Goal: Transaction & Acquisition: Purchase product/service

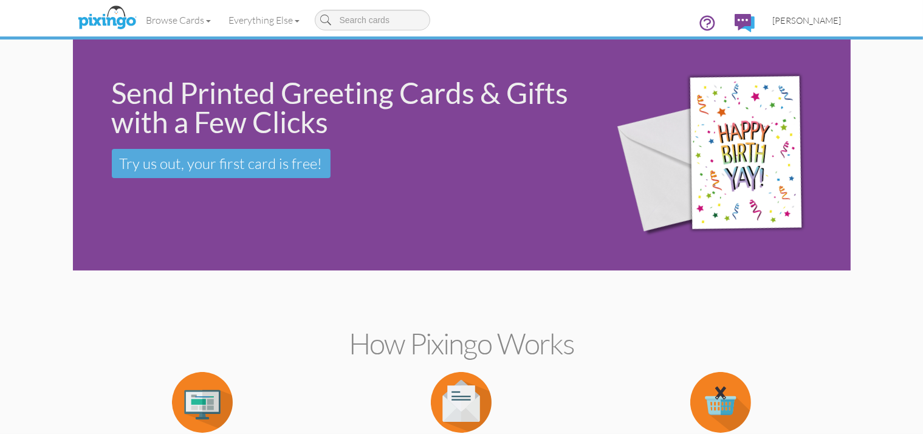
click at [841, 18] on span "[PERSON_NAME]" at bounding box center [807, 20] width 69 height 10
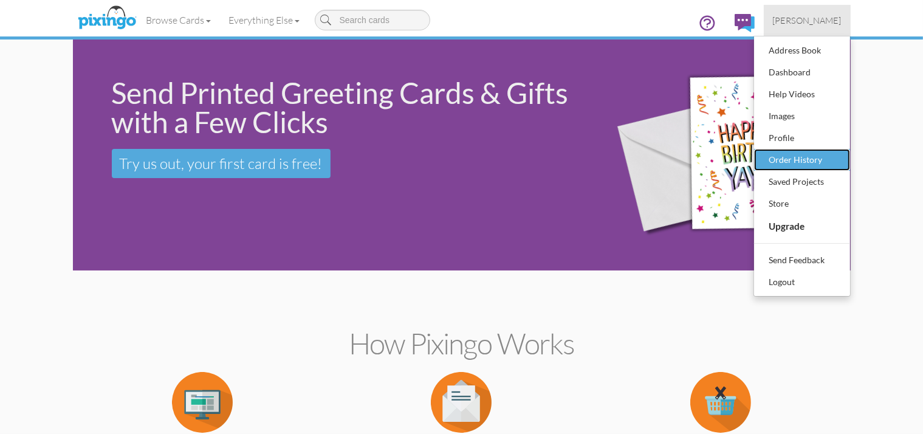
click at [838, 164] on div "Order History" at bounding box center [802, 160] width 72 height 18
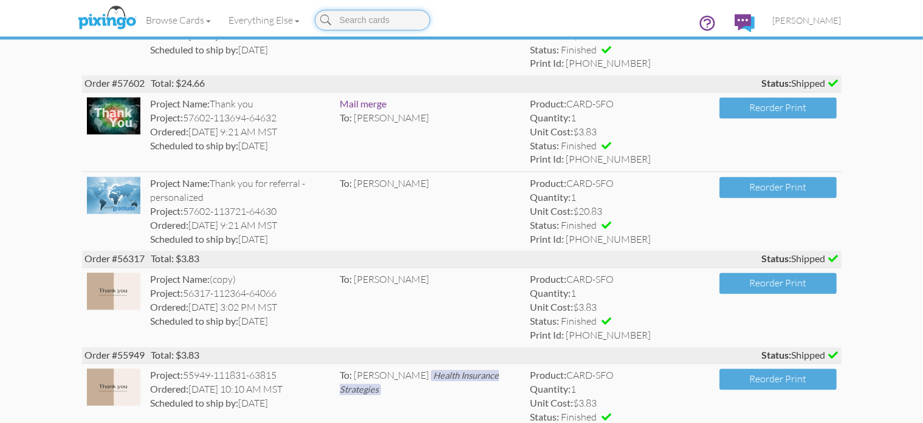
scroll to position [2359, 0]
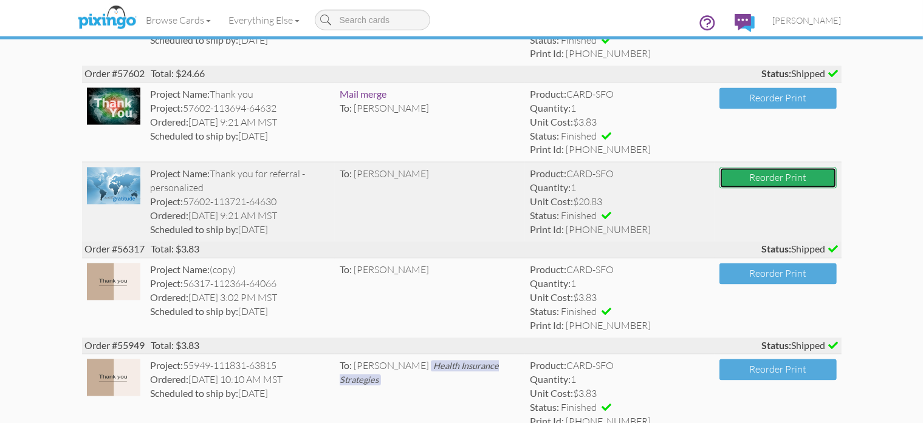
click at [836, 189] on button "Reorder Print" at bounding box center [777, 178] width 117 height 21
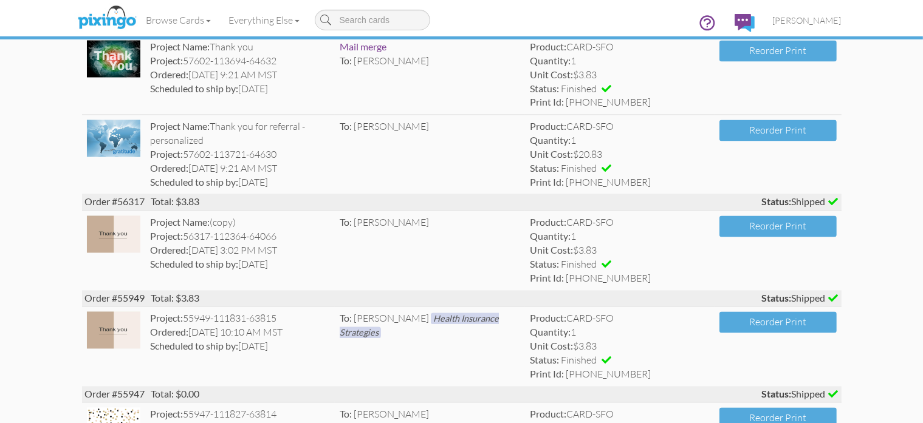
scroll to position [2408, 0]
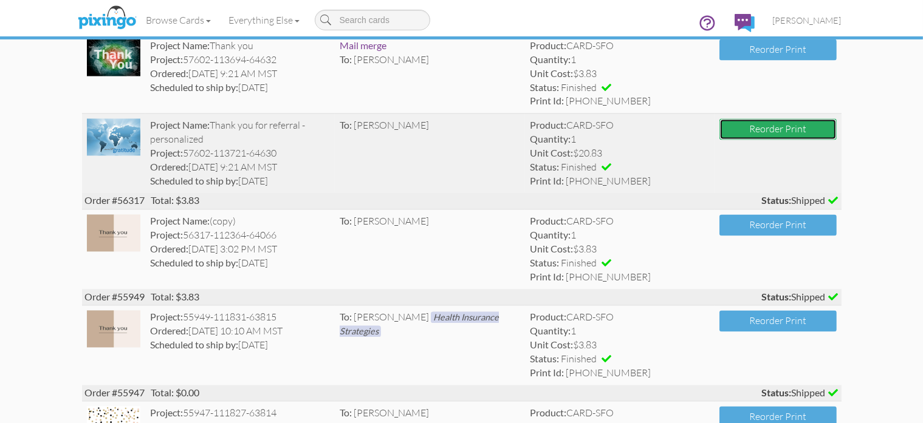
click at [836, 140] on button "Reorder Print" at bounding box center [777, 129] width 117 height 21
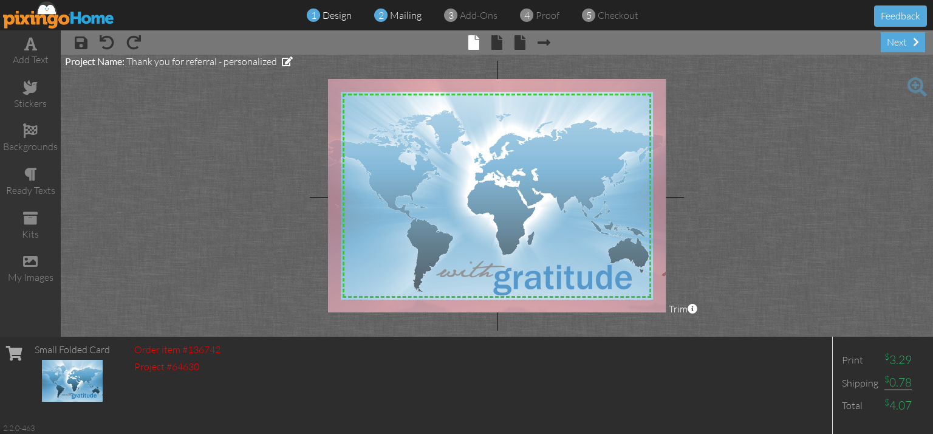
click at [403, 16] on span "mailing" at bounding box center [406, 15] width 32 height 12
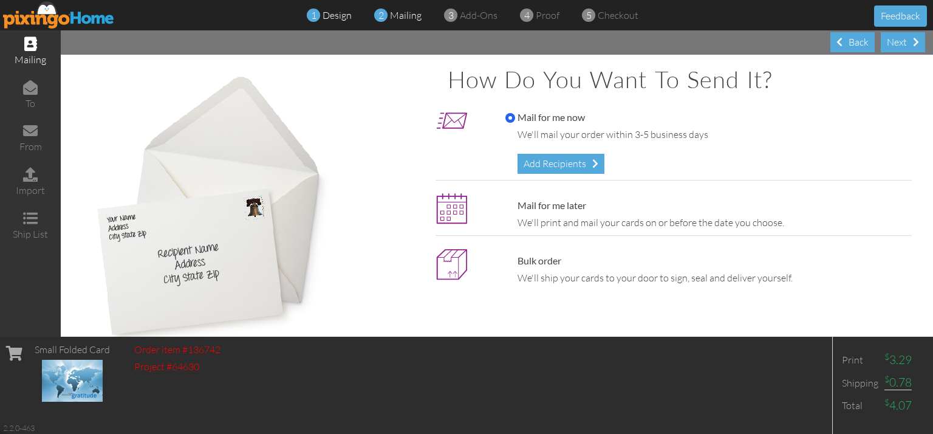
click at [343, 12] on span "design" at bounding box center [337, 15] width 29 height 12
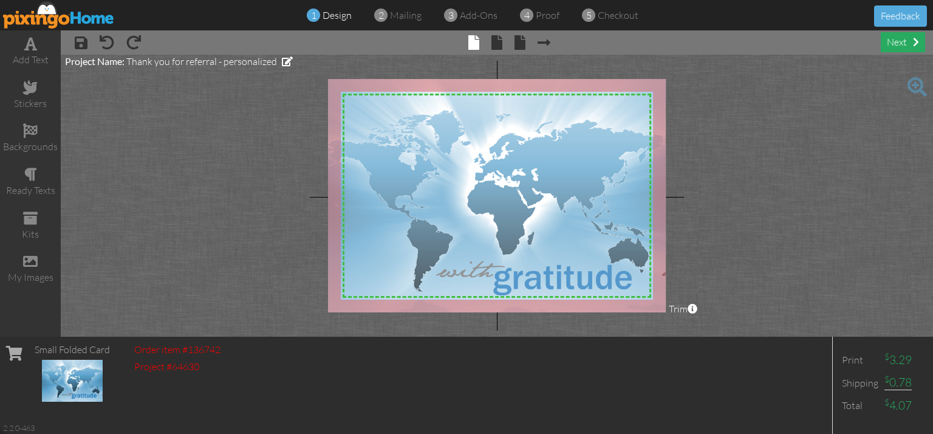
click at [907, 37] on div "next" at bounding box center [903, 42] width 44 height 20
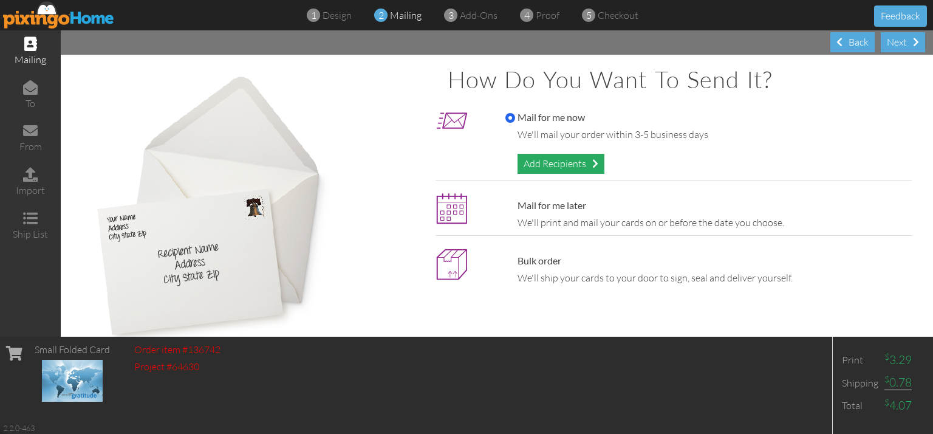
click at [553, 163] on div "Add Recipients" at bounding box center [561, 164] width 87 height 20
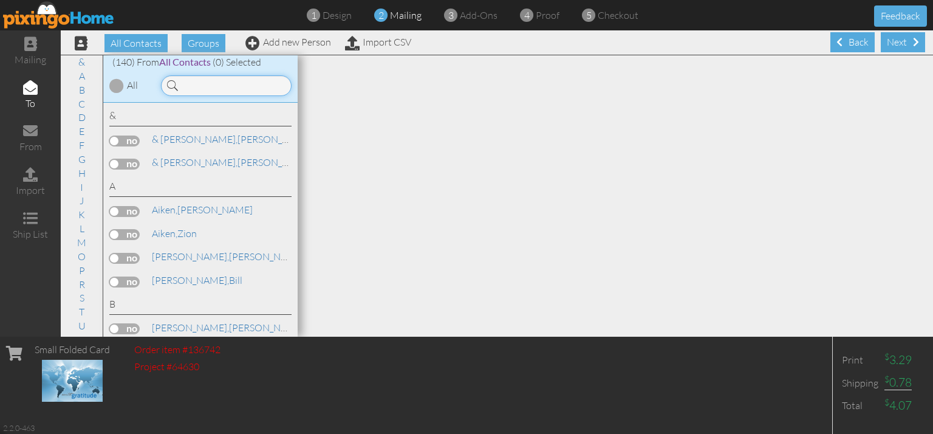
click at [237, 86] on input at bounding box center [226, 85] width 131 height 21
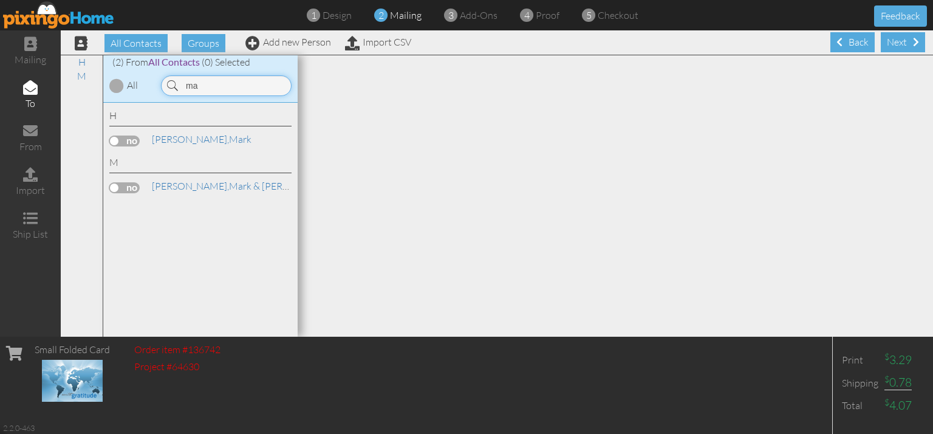
type input "m"
type input "[PERSON_NAME]"
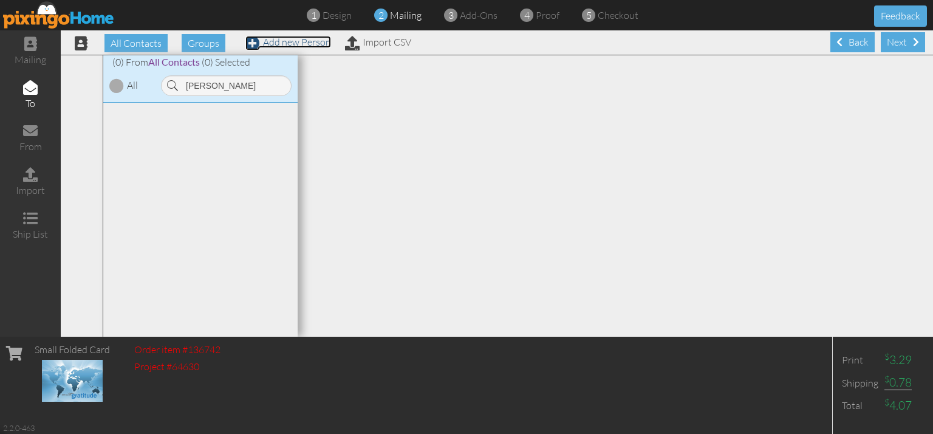
click at [304, 43] on link "Add new Person" at bounding box center [288, 42] width 86 height 12
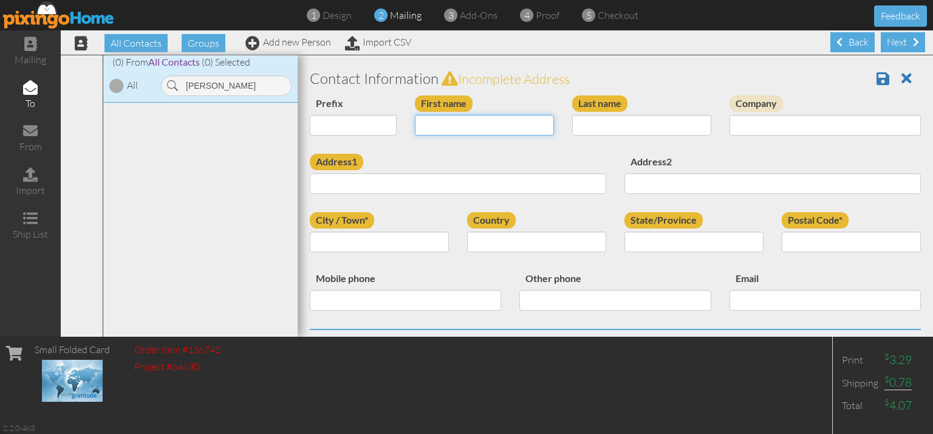
click at [446, 125] on input "First name" at bounding box center [484, 125] width 139 height 21
type input "[PERSON_NAME]"
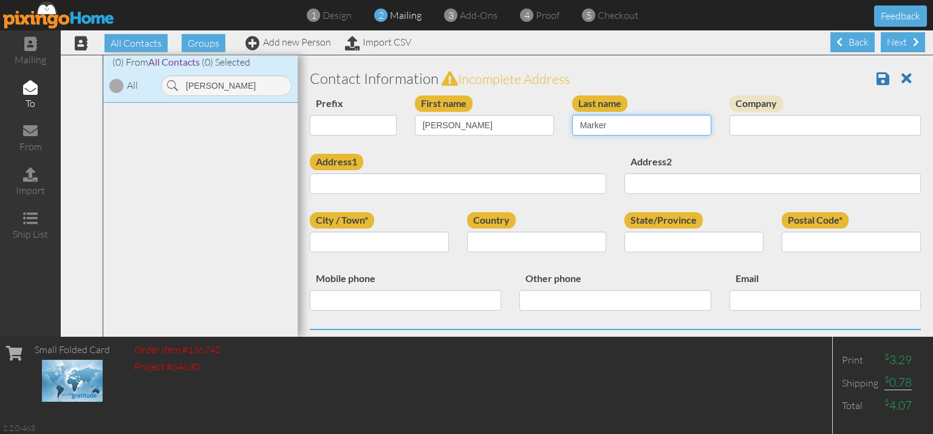
type input "Marker"
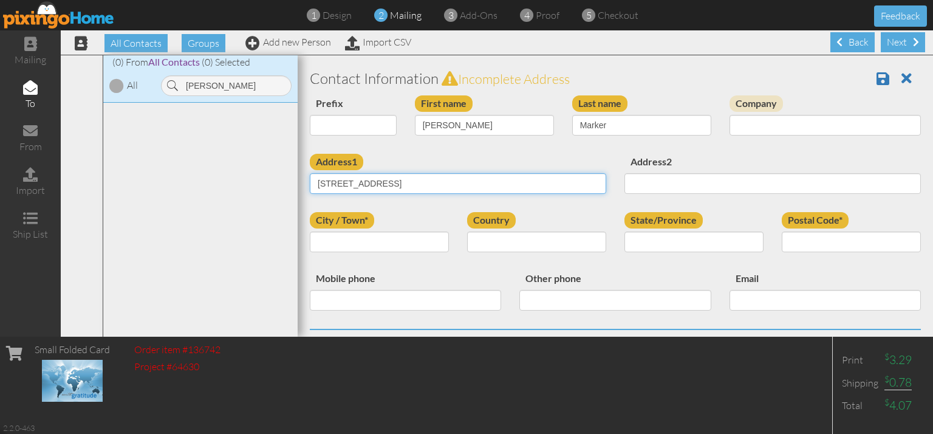
type input "[STREET_ADDRESS]"
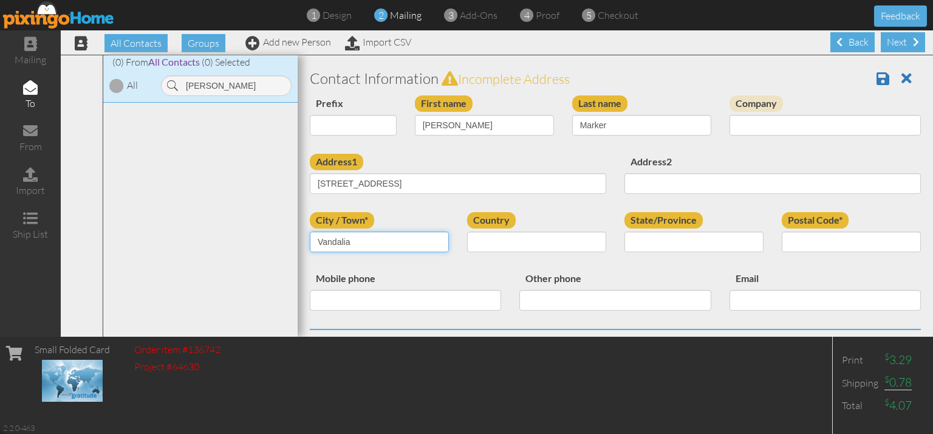
type input "Vandalia"
select select "object:2697"
select select "object:2985"
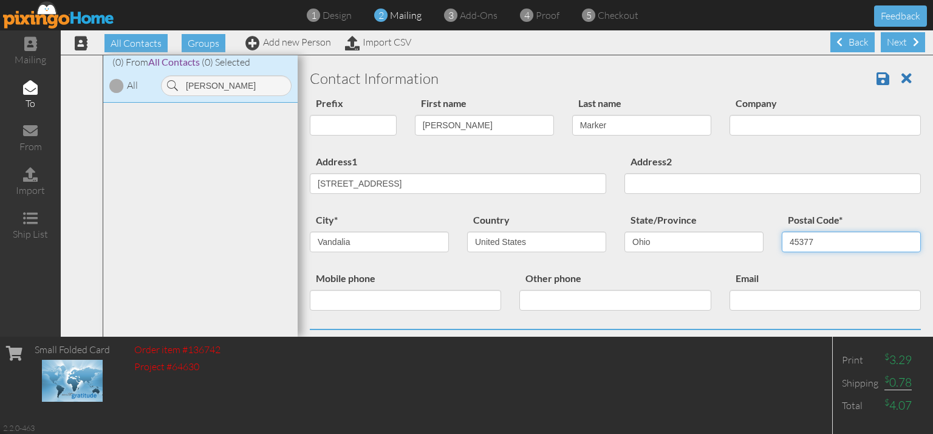
type input "45377"
click at [797, 130] on input "Company" at bounding box center [825, 125] width 191 height 21
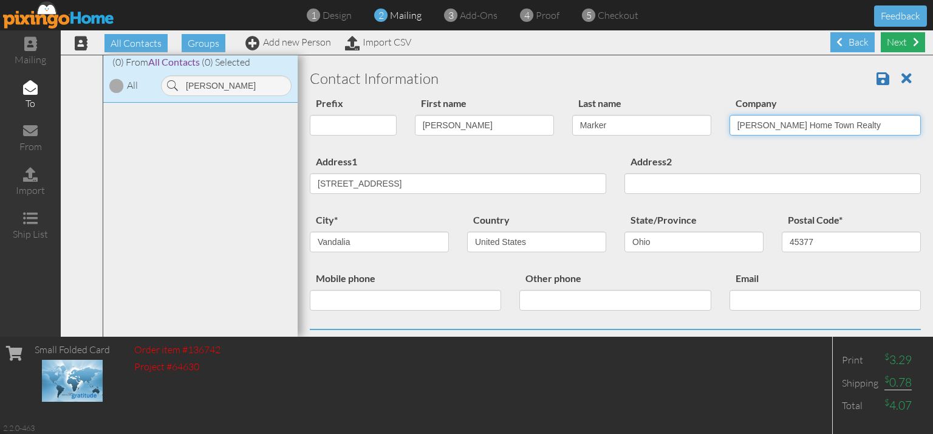
type input "[PERSON_NAME] Home Town Realty"
click at [897, 39] on div "Next" at bounding box center [903, 42] width 44 height 20
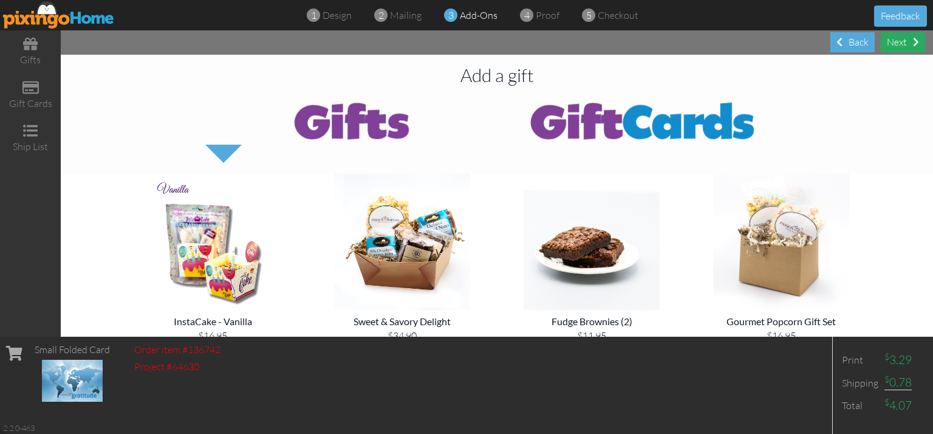
click at [895, 43] on div "Next" at bounding box center [903, 42] width 44 height 20
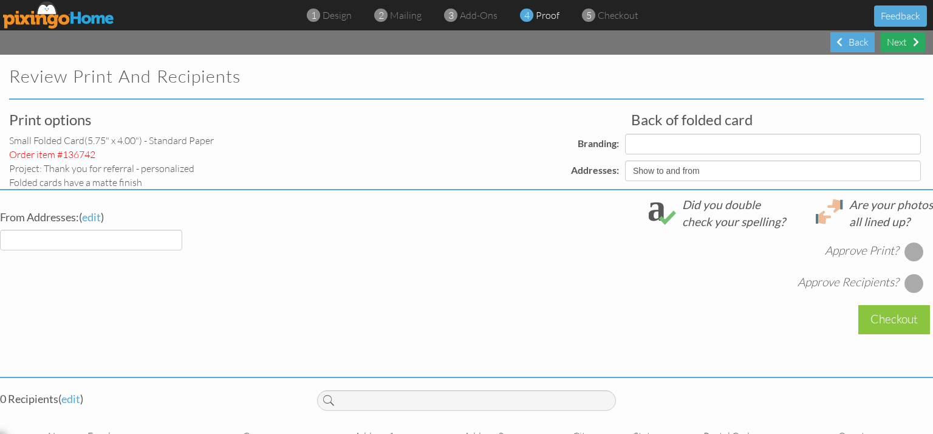
select select "object:3129"
select select "object:3127"
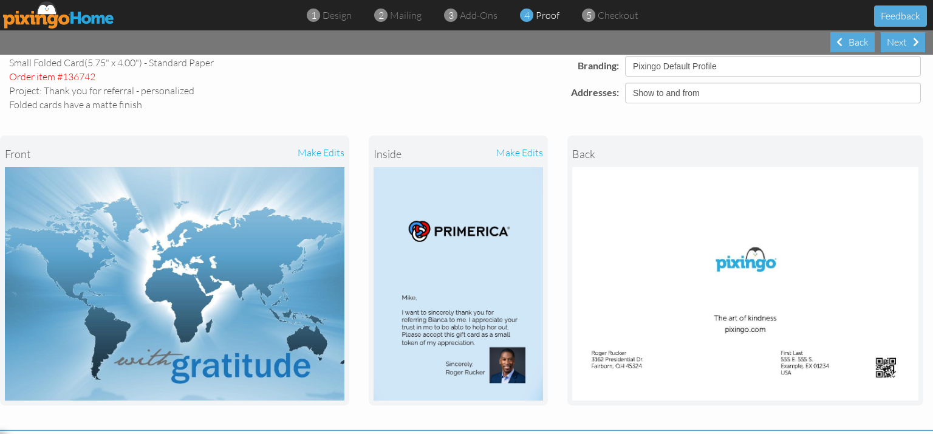
scroll to position [160, 0]
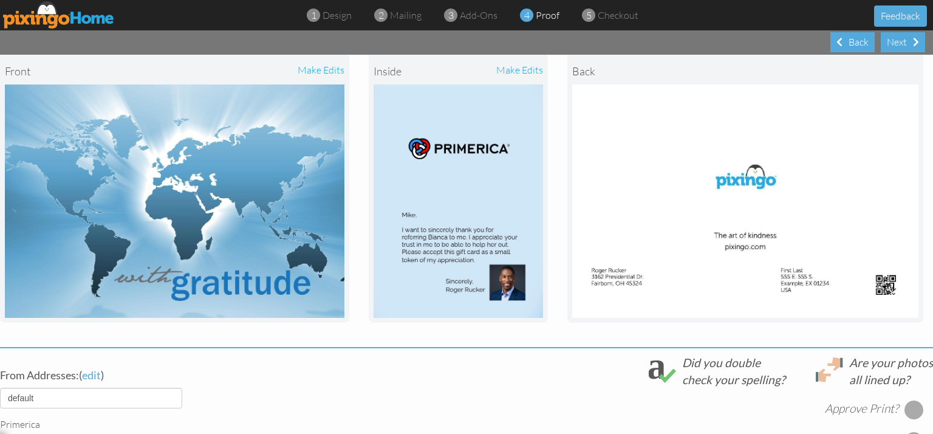
click at [424, 225] on img at bounding box center [458, 200] width 169 height 233
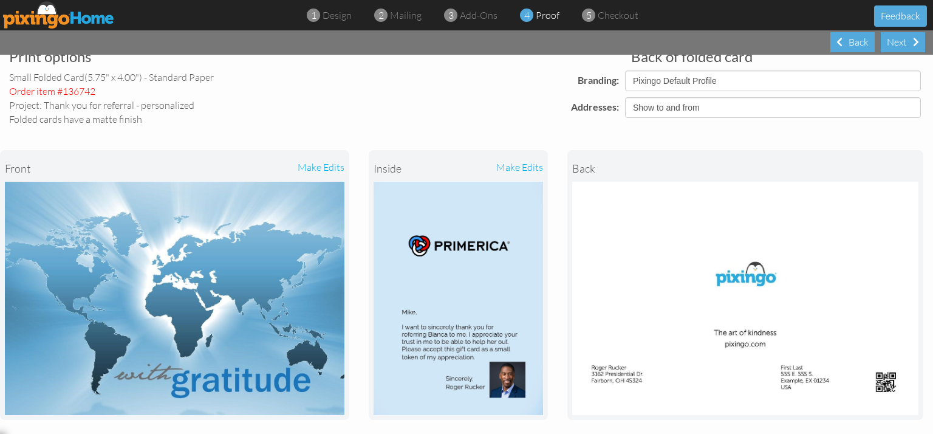
scroll to position [63, 0]
click at [511, 168] on div "make edits" at bounding box center [500, 168] width 85 height 27
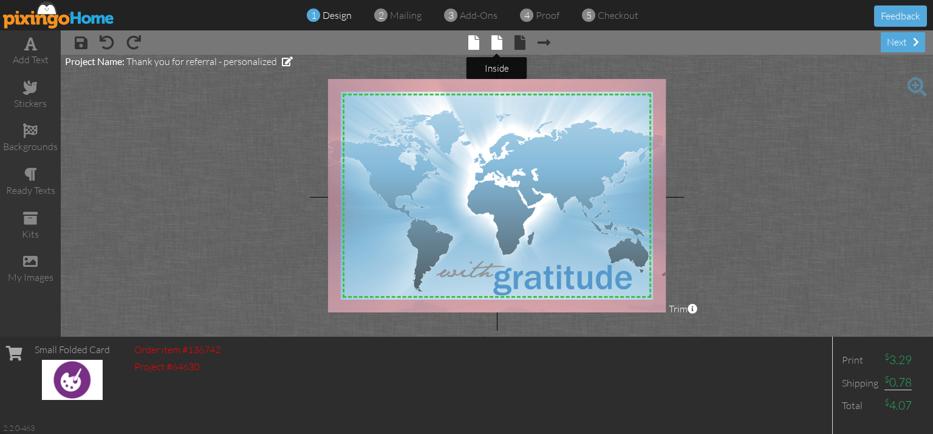
click at [497, 41] on span at bounding box center [496, 42] width 11 height 15
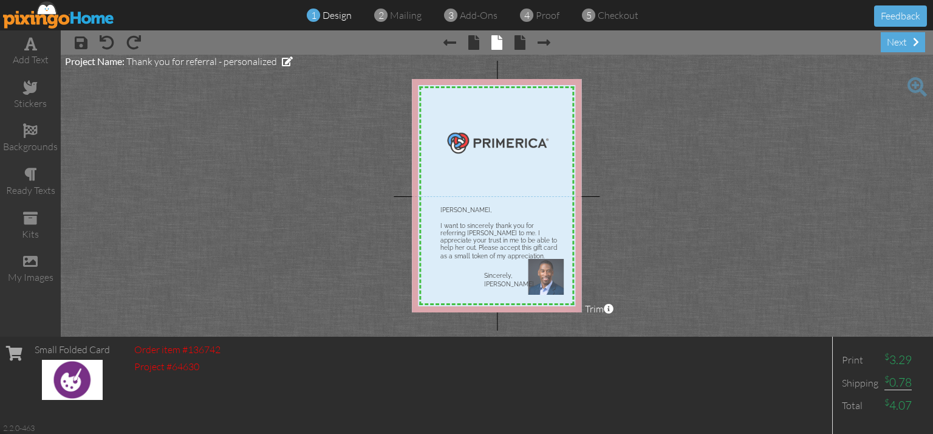
click at [451, 194] on div at bounding box center [496, 195] width 169 height 233
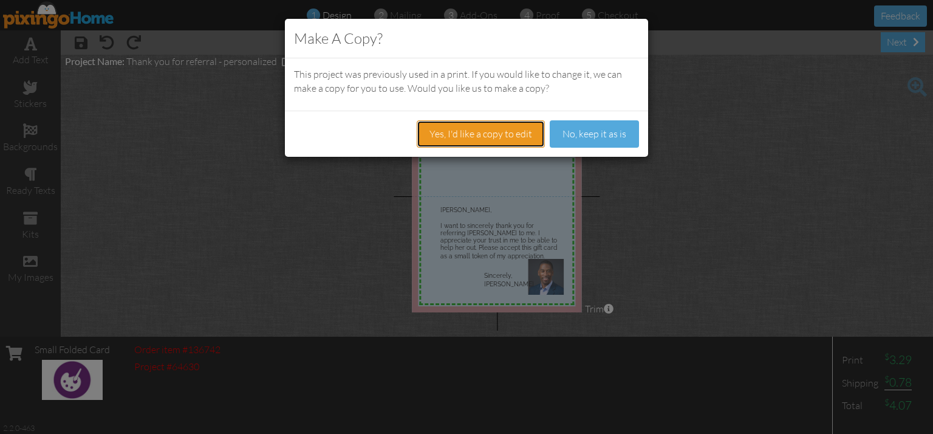
click at [494, 145] on button "Yes, I'd like a copy to edit" at bounding box center [481, 133] width 128 height 27
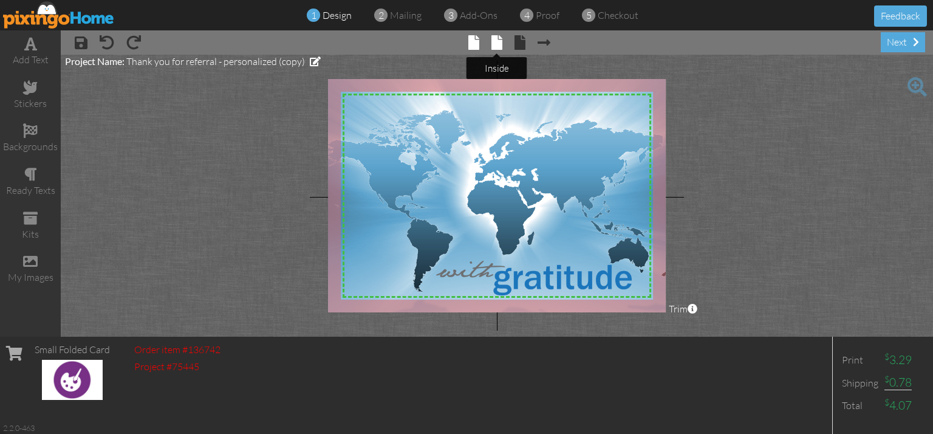
click at [497, 39] on span at bounding box center [496, 42] width 11 height 15
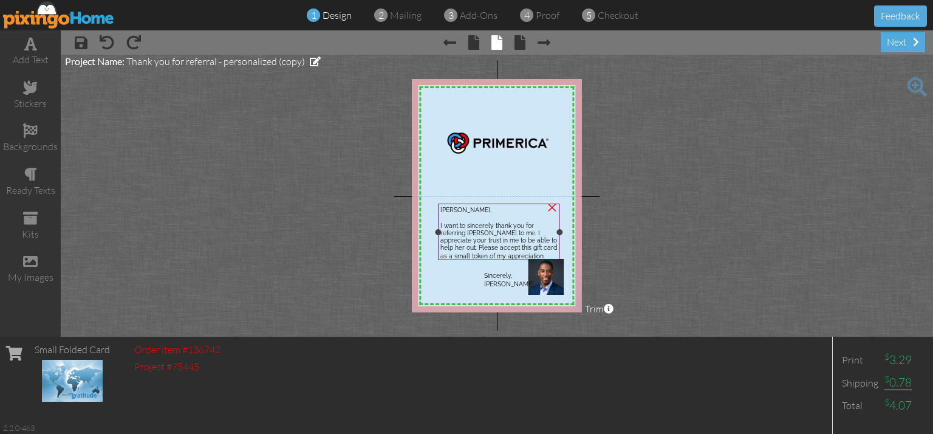
click at [482, 231] on span "I want to sincerely thank you for referring [PERSON_NAME] to me. I appreciate y…" at bounding box center [498, 241] width 117 height 38
click at [504, 229] on span "I want to sincerely thank you for referring [PERSON_NAME] to me. I appreciate y…" at bounding box center [498, 241] width 117 height 38
click at [465, 234] on span "I want to sincerely thank you for referring [PERSON_NAME] to me. I appreciate y…" at bounding box center [498, 241] width 117 height 38
click at [516, 231] on span "I want to sincerely thank you for referring [PERSON_NAME] to me. I appreciate y…" at bounding box center [498, 241] width 117 height 38
click at [476, 231] on span "I want to sincerely thank you for referring [PERSON_NAME] to me. I appreciate y…" at bounding box center [498, 241] width 117 height 38
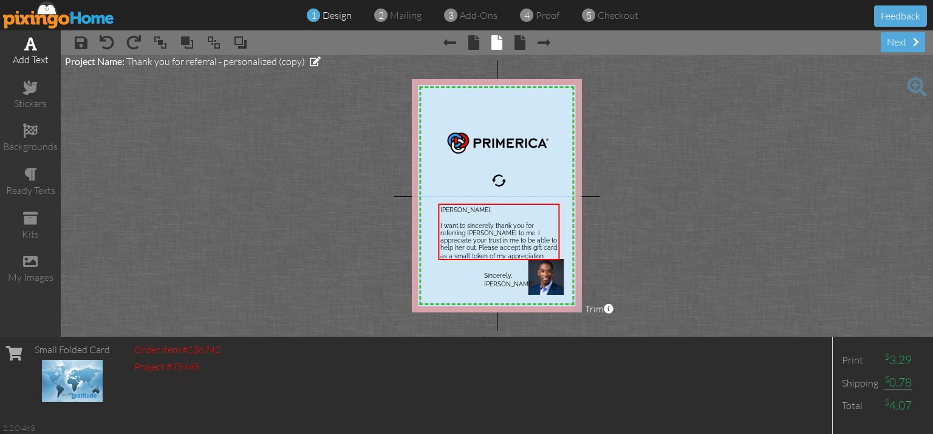
click at [35, 53] on div "add text" at bounding box center [30, 60] width 61 height 14
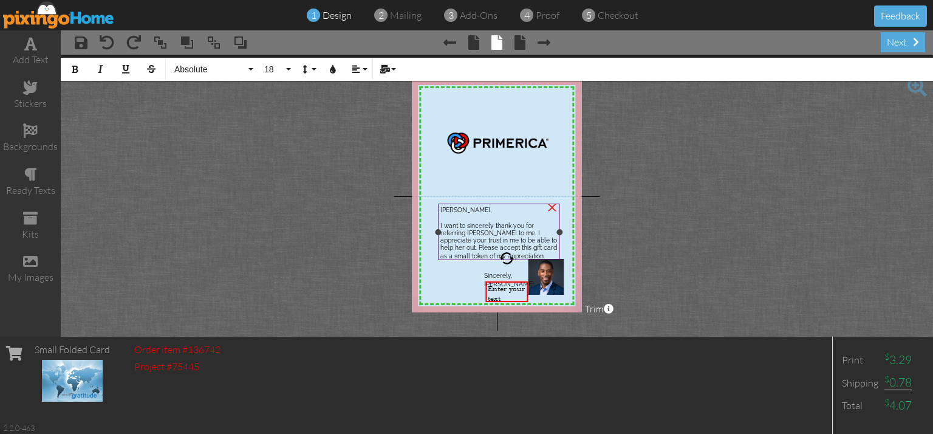
click at [457, 224] on span "I want to sincerely thank you for referring [PERSON_NAME] to me. I appreciate y…" at bounding box center [498, 241] width 117 height 38
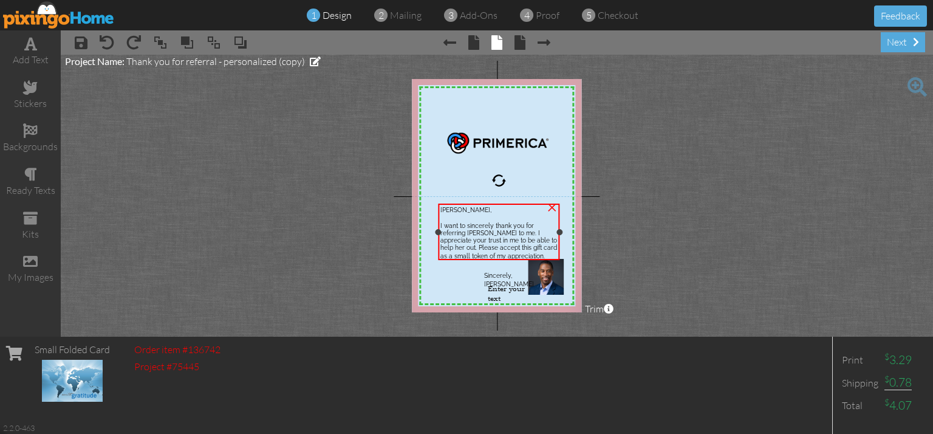
click at [512, 231] on span "I want to sincerely thank you for referring [PERSON_NAME] to me. I appreciate y…" at bounding box center [498, 241] width 117 height 38
click at [482, 213] on div "[PERSON_NAME]," at bounding box center [498, 209] width 117 height 7
click at [555, 207] on div "×" at bounding box center [551, 205] width 19 height 19
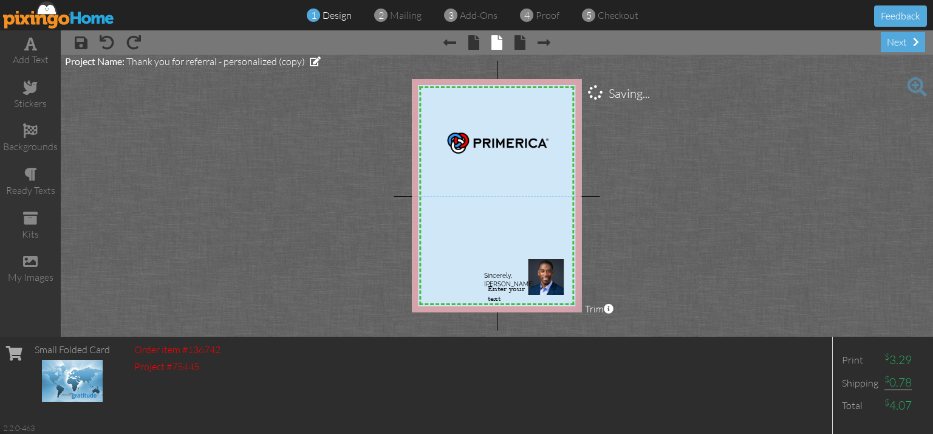
click at [463, 213] on img at bounding box center [495, 184] width 293 height 435
click at [33, 48] on span at bounding box center [30, 43] width 13 height 15
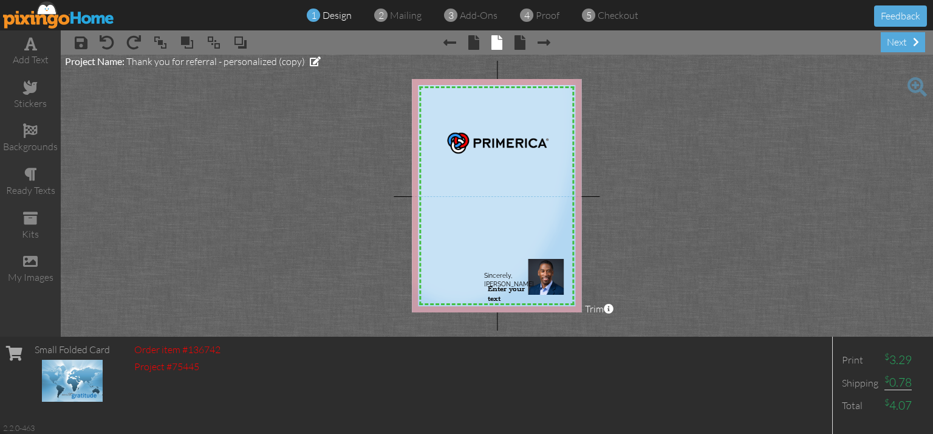
drag, startPoint x: 479, startPoint y: 290, endPoint x: 448, endPoint y: 224, distance: 72.6
click at [448, 224] on img at bounding box center [465, 119] width 293 height 435
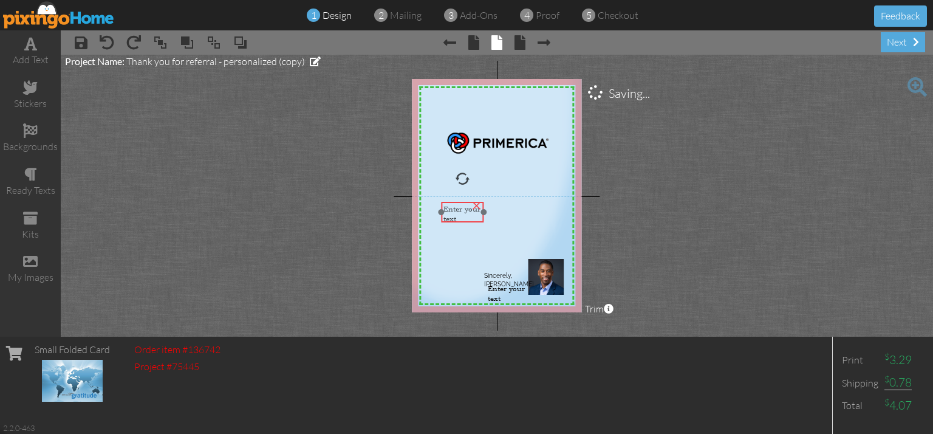
drag, startPoint x: 511, startPoint y: 293, endPoint x: 467, endPoint y: 213, distance: 91.1
click at [467, 213] on div "Enter your text ×" at bounding box center [463, 212] width 43 height 21
drag, startPoint x: 484, startPoint y: 210, endPoint x: 547, endPoint y: 248, distance: 74.1
click at [547, 248] on div "X X X X X X X X X X X X X X X X X X X X X X X X X X X X X X X X X X X X X X X X…" at bounding box center [496, 195] width 169 height 233
click at [501, 212] on div "Enter your text" at bounding box center [494, 209] width 102 height 10
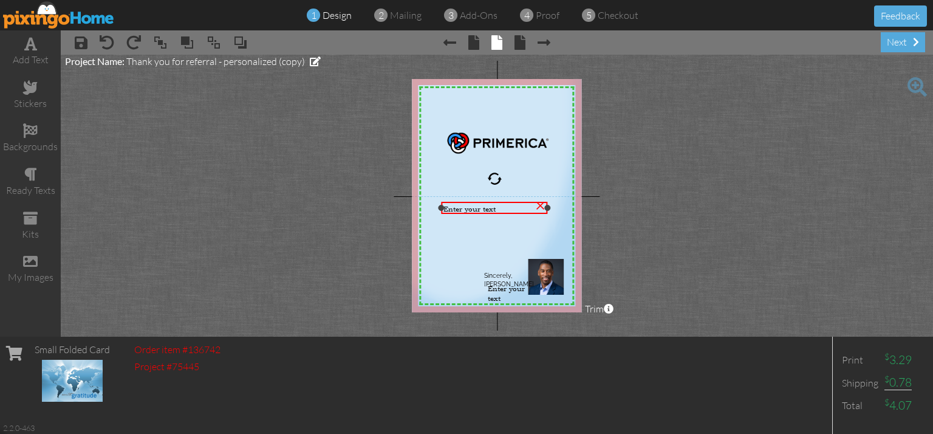
click at [499, 214] on div at bounding box center [495, 208] width 112 height 18
click at [501, 208] on div "Enter your text" at bounding box center [494, 209] width 102 height 10
click at [39, 179] on div "ready texts" at bounding box center [30, 182] width 61 height 43
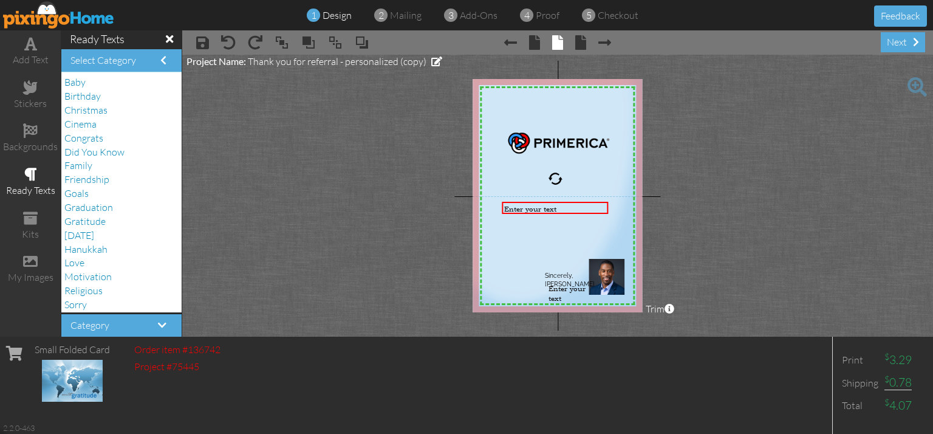
click at [166, 37] on span at bounding box center [169, 38] width 7 height 11
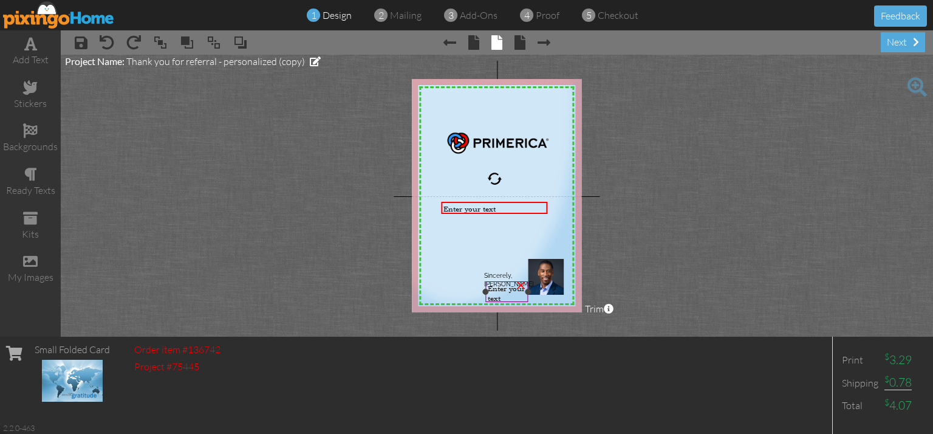
click at [522, 282] on div "×" at bounding box center [520, 283] width 19 height 19
drag, startPoint x: 548, startPoint y: 207, endPoint x: 557, endPoint y: 250, distance: 44.1
click at [557, 250] on div "X X X X X X X X X X X X X X X X X X X X X X X X X X X X X X X X X X X X X X X X…" at bounding box center [496, 195] width 169 height 233
click at [460, 208] on span "Enter your text" at bounding box center [469, 209] width 52 height 10
click at [506, 212] on div "Enter your text" at bounding box center [498, 209] width 111 height 10
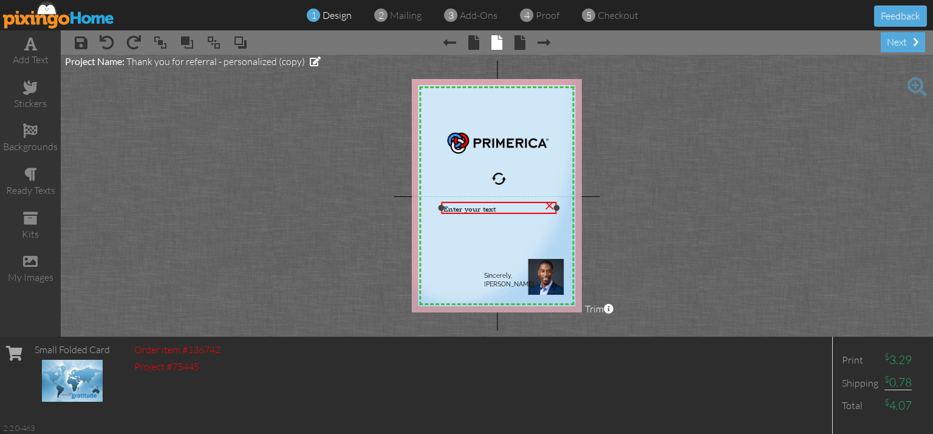
click at [456, 210] on span "Enter your text" at bounding box center [469, 209] width 52 height 10
click at [497, 207] on div "Enter your text" at bounding box center [498, 209] width 111 height 10
click at [549, 205] on div "×" at bounding box center [548, 203] width 19 height 19
click at [23, 54] on div "add text" at bounding box center [30, 60] width 61 height 14
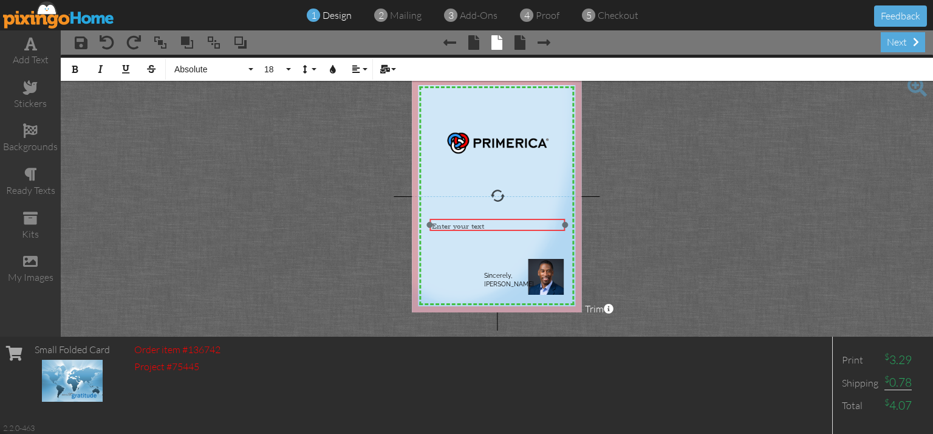
drag, startPoint x: 567, startPoint y: 114, endPoint x: 567, endPoint y: 231, distance: 116.6
click at [567, 231] on div at bounding box center [497, 225] width 142 height 18
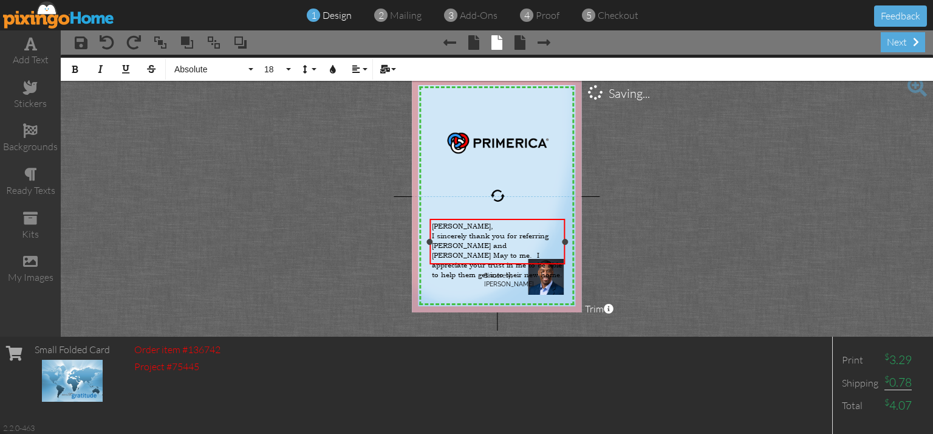
click at [429, 230] on div at bounding box center [497, 241] width 142 height 51
click at [429, 226] on div at bounding box center [497, 238] width 142 height 51
click at [428, 230] on div at bounding box center [497, 238] width 142 height 51
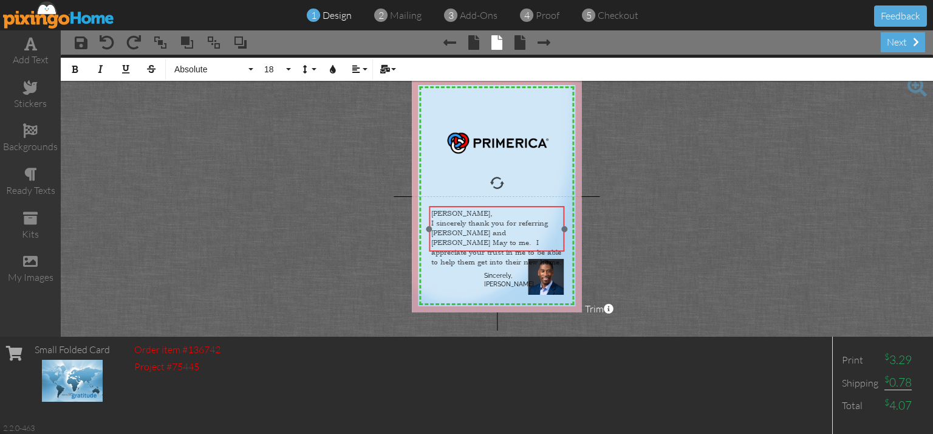
drag, startPoint x: 428, startPoint y: 230, endPoint x: 428, endPoint y: 219, distance: 10.3
click at [428, 219] on div at bounding box center [497, 228] width 142 height 51
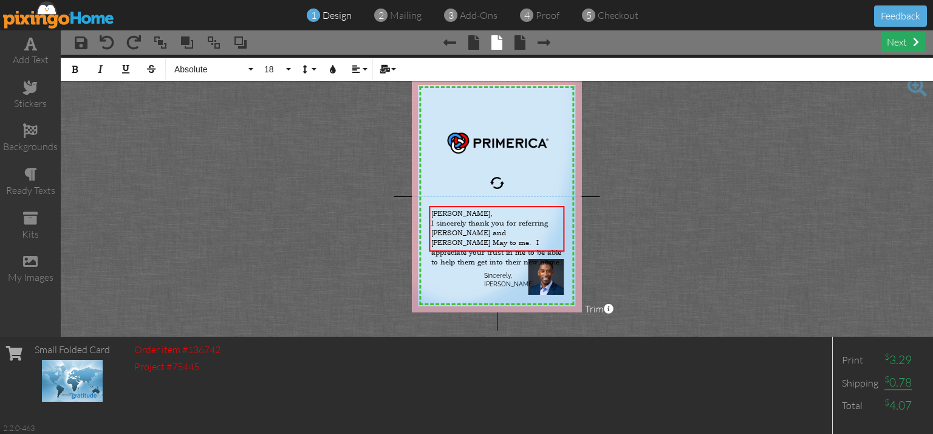
click at [910, 38] on div "next" at bounding box center [903, 42] width 44 height 20
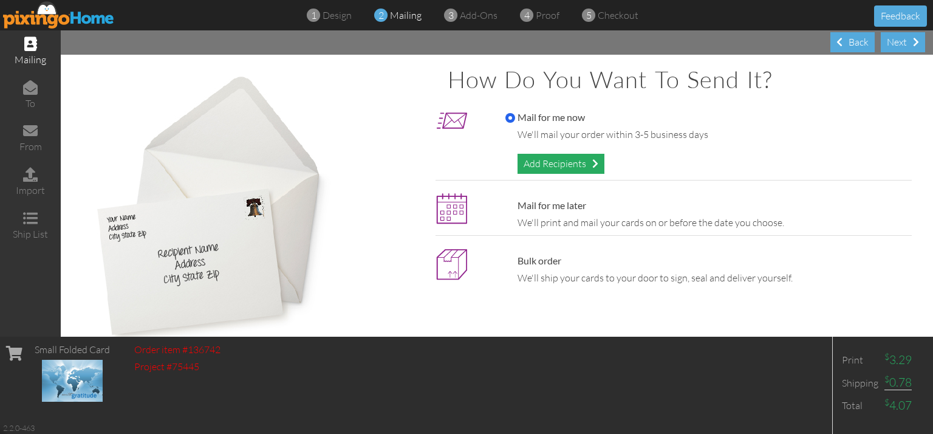
click at [553, 162] on div "Add Recipients" at bounding box center [561, 164] width 87 height 20
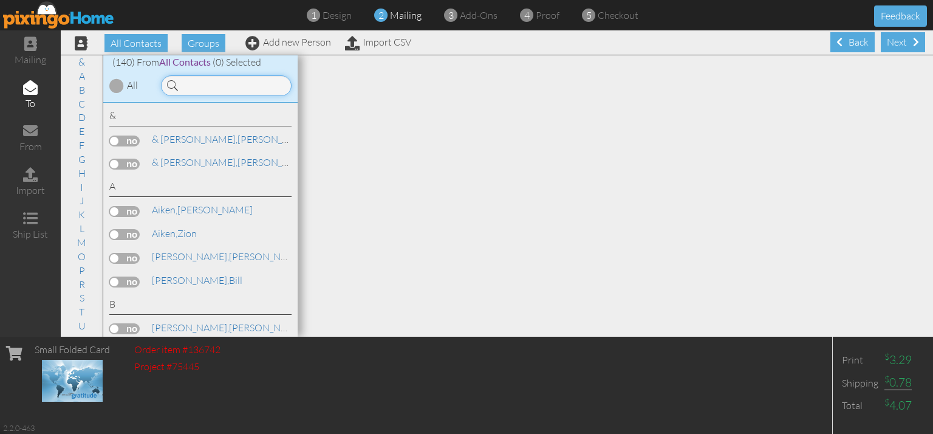
click at [247, 91] on input at bounding box center [226, 85] width 131 height 21
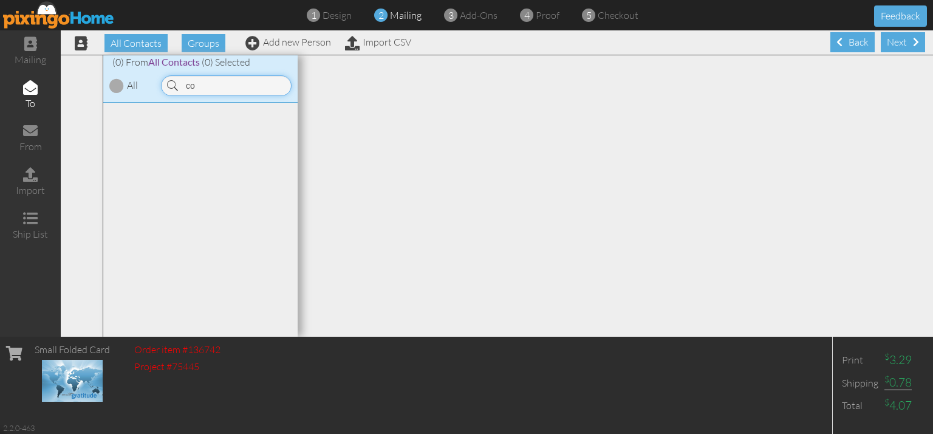
type input "c"
click at [247, 91] on input "mark" at bounding box center [226, 85] width 131 height 21
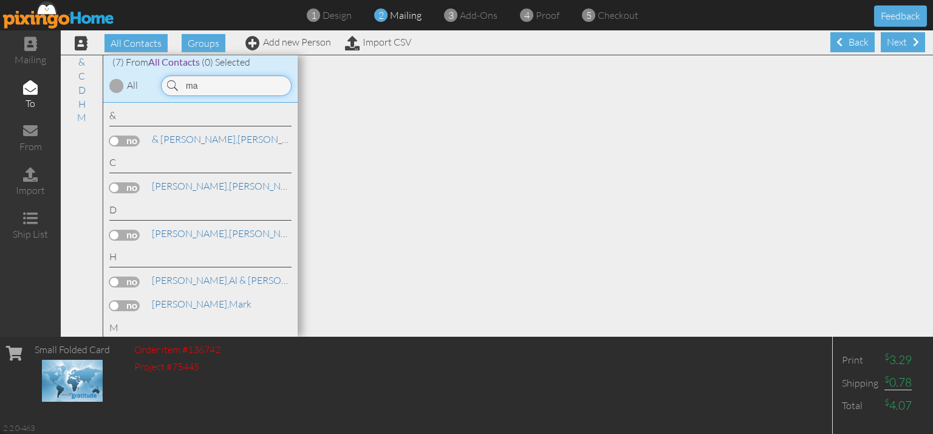
type input "m"
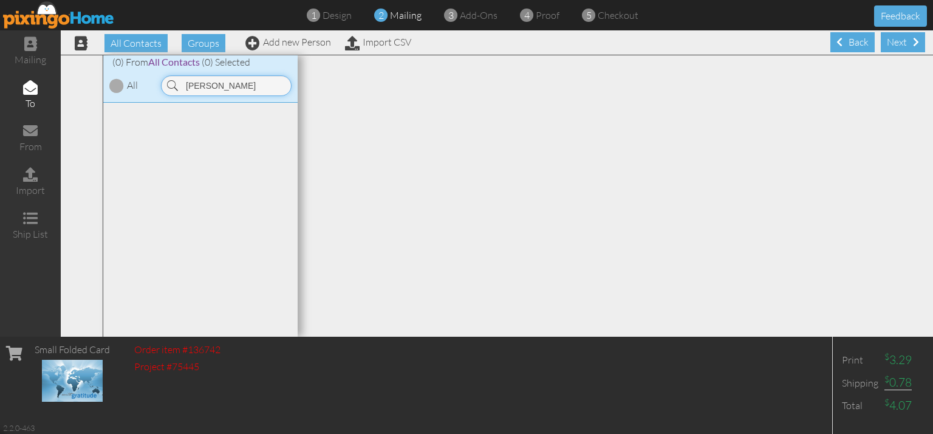
type input "[PERSON_NAME]"
click at [285, 43] on link "Add new Person" at bounding box center [288, 42] width 86 height 12
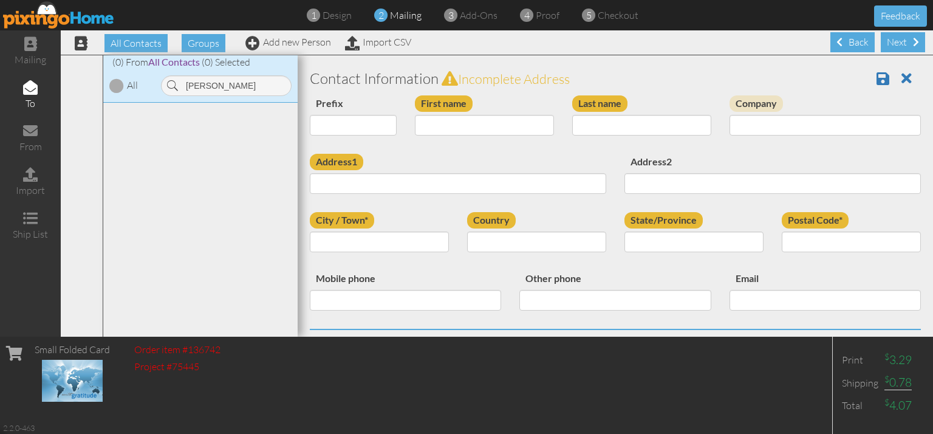
click at [501, 137] on div "First name" at bounding box center [484, 119] width 157 height 49
click at [494, 125] on input "First name" at bounding box center [484, 125] width 139 height 21
type input "[PERSON_NAME]"
type input "Marker"
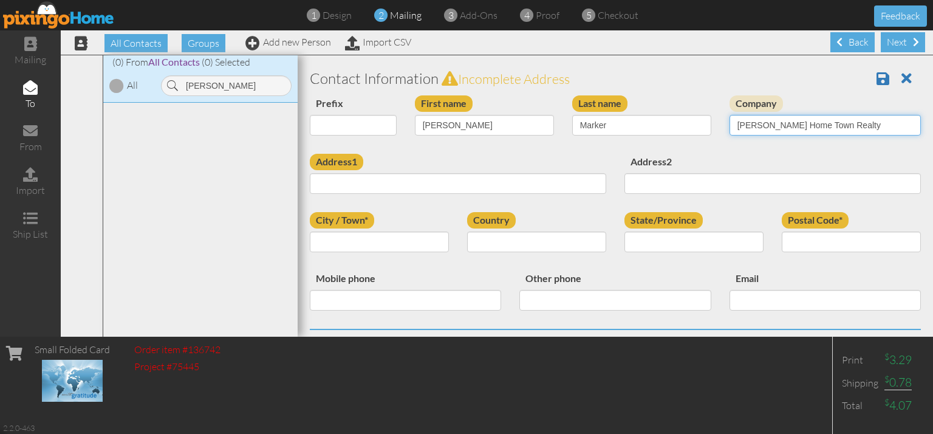
type input "[PERSON_NAME] Home Town Realty"
click at [405, 247] on input "City / Town*" at bounding box center [379, 241] width 139 height 21
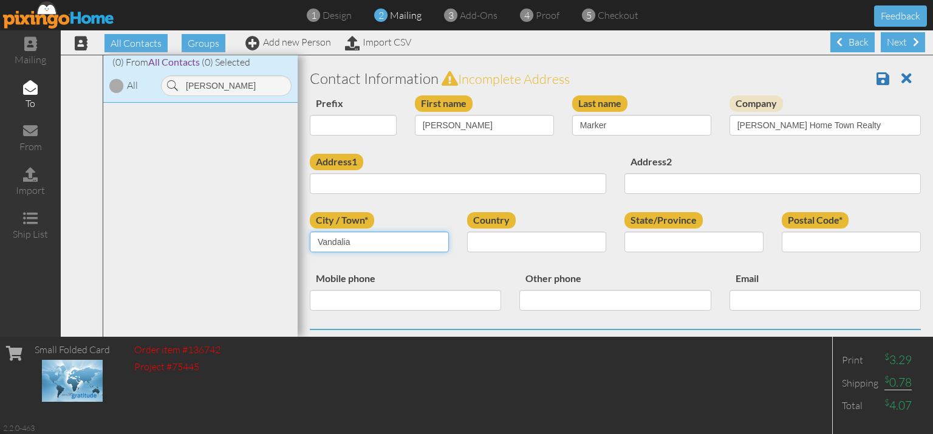
type input "Vandalia"
select select "object:2697"
select select "object:2985"
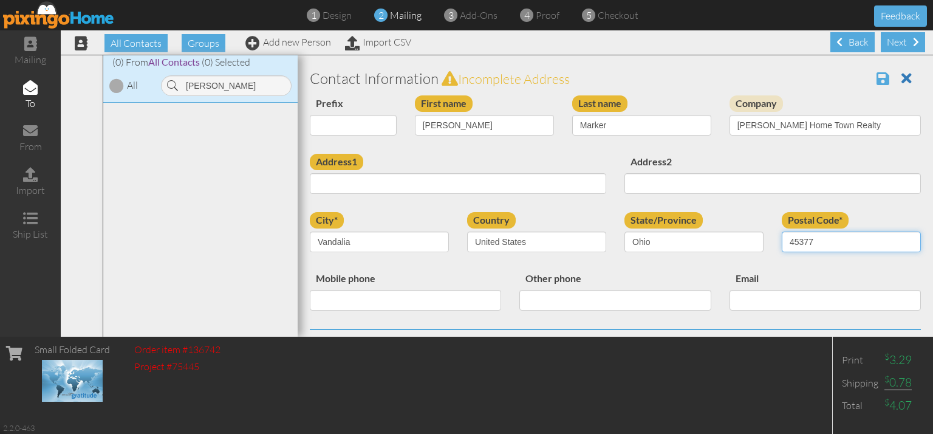
type input "45377"
click at [877, 76] on span at bounding box center [883, 78] width 13 height 15
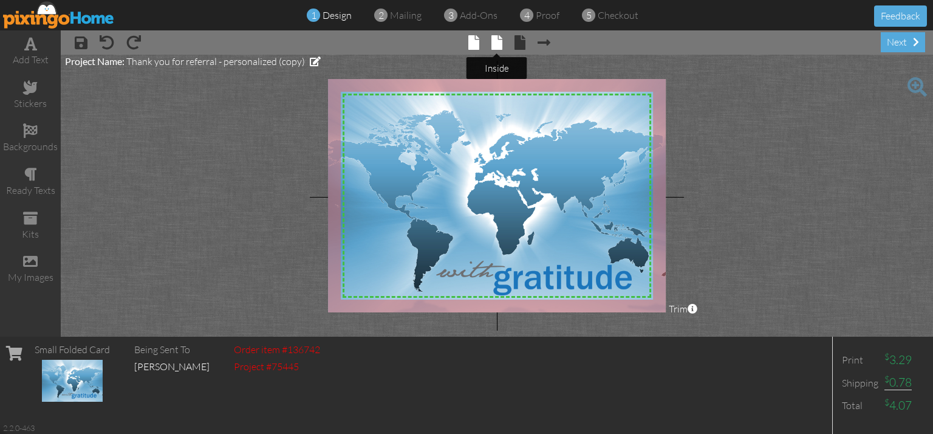
click at [494, 46] on span at bounding box center [496, 42] width 11 height 15
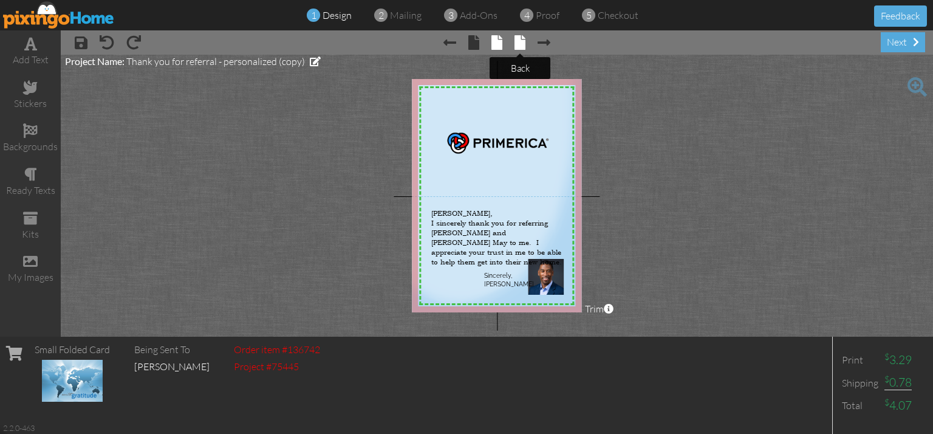
click at [519, 44] on span at bounding box center [520, 42] width 11 height 15
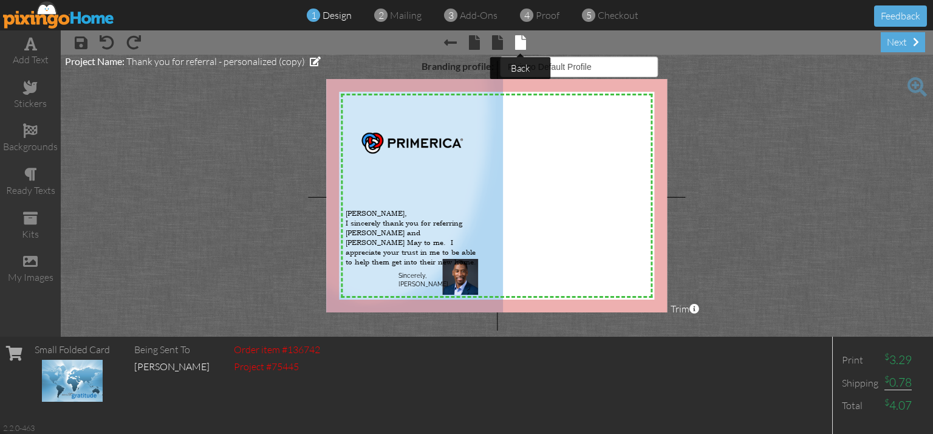
select select "object:140"
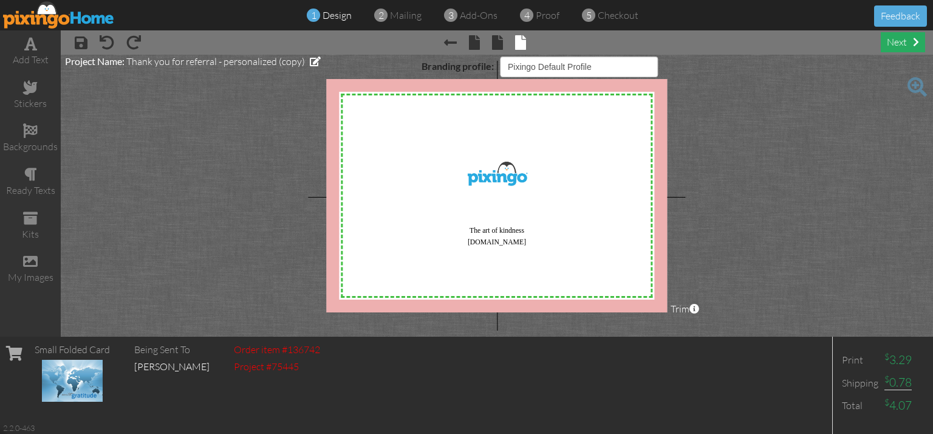
click at [903, 44] on div "next" at bounding box center [903, 42] width 44 height 20
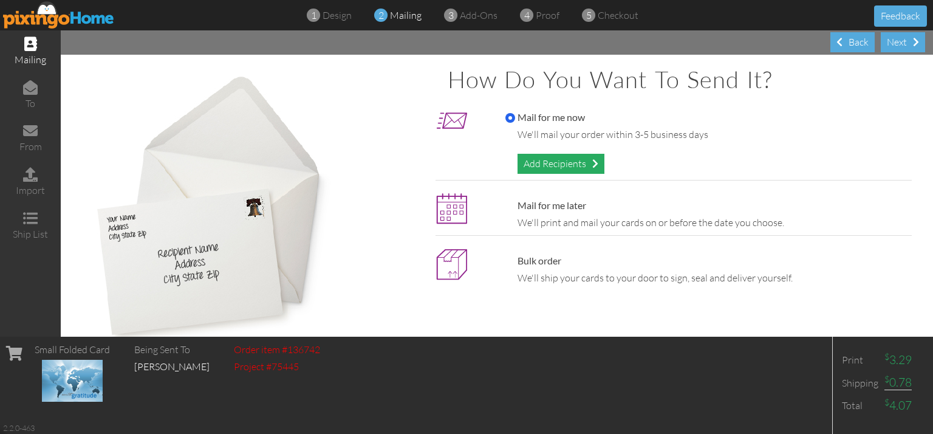
click at [548, 165] on div "Add Recipients" at bounding box center [561, 164] width 87 height 20
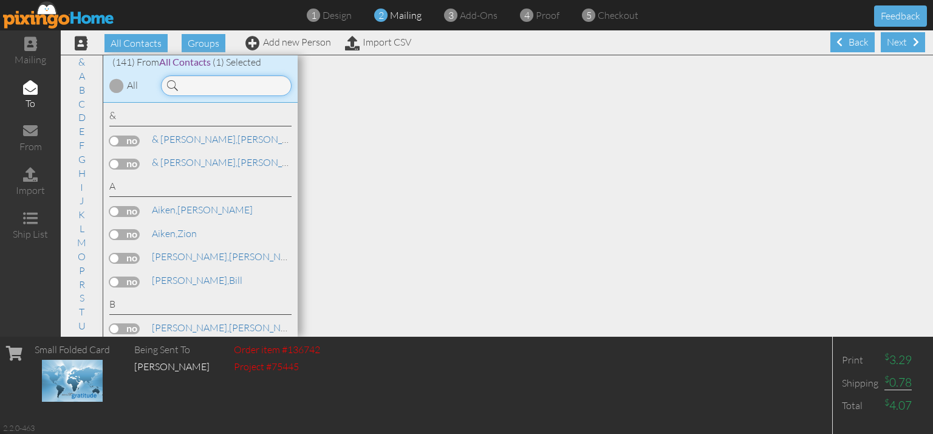
click at [239, 80] on input at bounding box center [226, 85] width 131 height 21
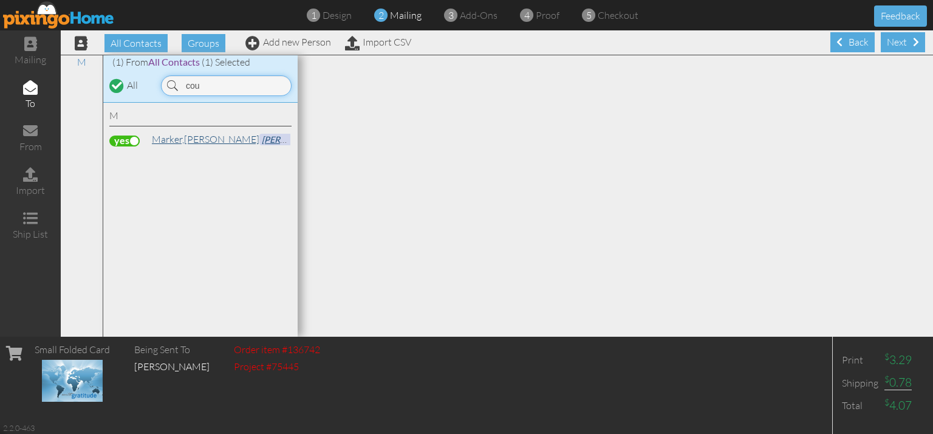
type input "cou"
click at [183, 140] on span "Marker," at bounding box center [168, 139] width 32 height 12
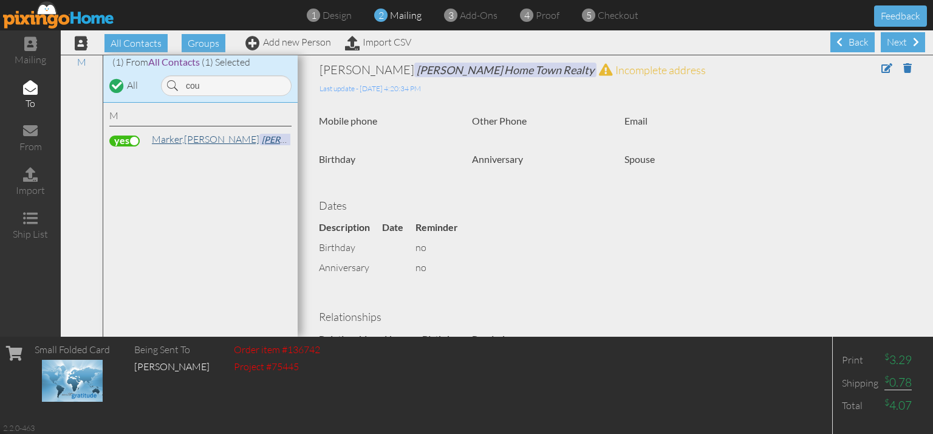
click at [196, 140] on link "Marker, Courtney Keller Williams Home Town Realty" at bounding box center [285, 139] width 269 height 15
click at [881, 67] on span at bounding box center [886, 68] width 11 height 10
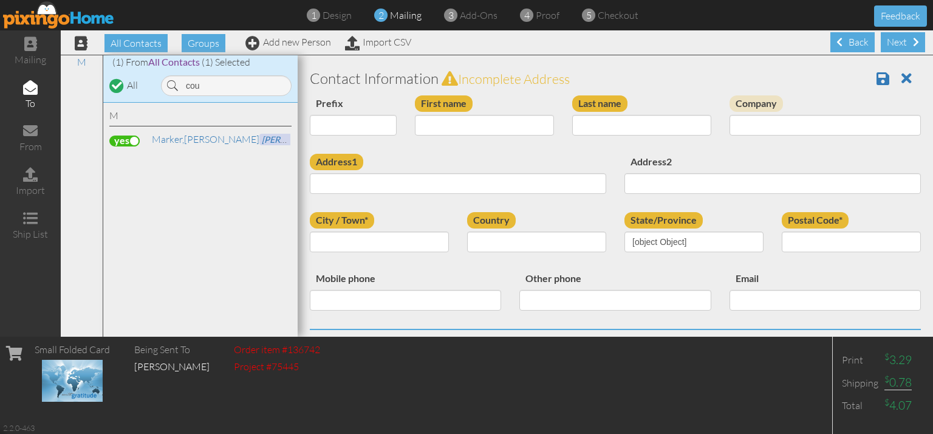
type input "[PERSON_NAME]"
type input "Marker"
type input "[PERSON_NAME] Home Town Realty"
type input "Vandalia"
type input "45377"
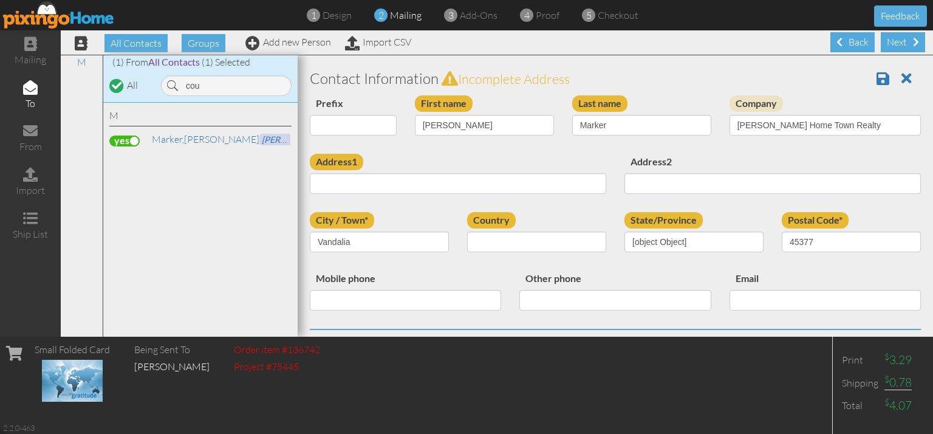
select select "object:699"
select select "object:944"
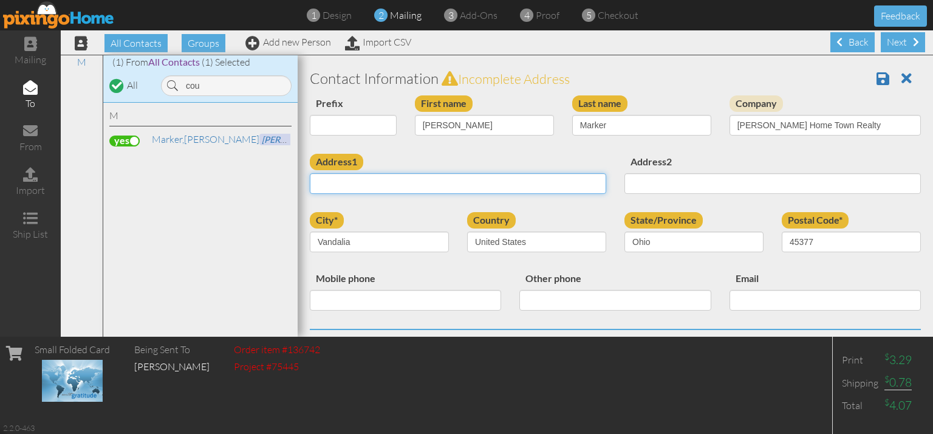
click at [507, 185] on input "Address1" at bounding box center [458, 183] width 296 height 21
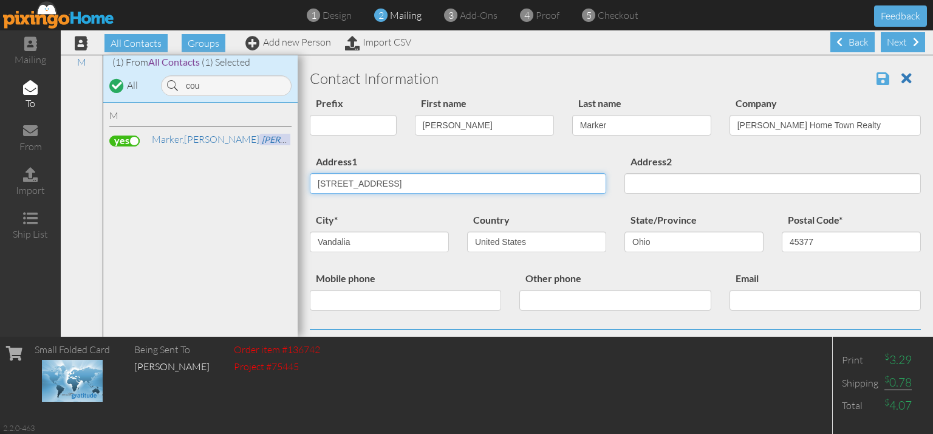
type input "[STREET_ADDRESS]"
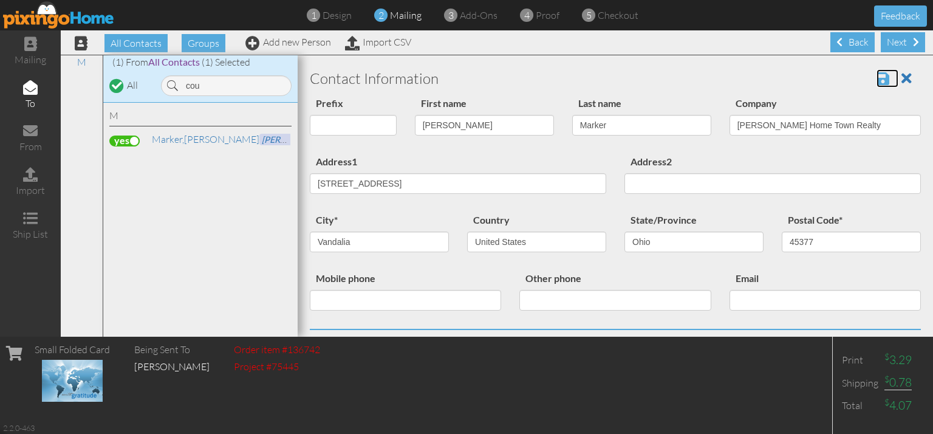
click at [877, 76] on span at bounding box center [883, 78] width 13 height 15
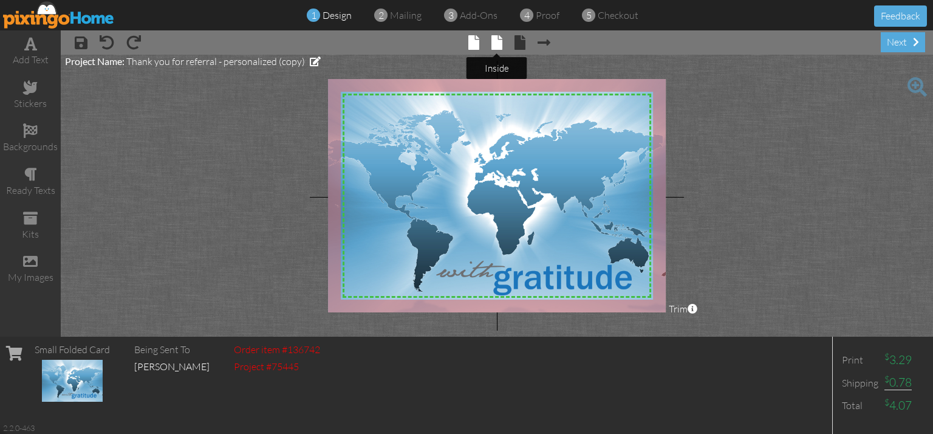
click at [496, 47] on span at bounding box center [496, 42] width 11 height 15
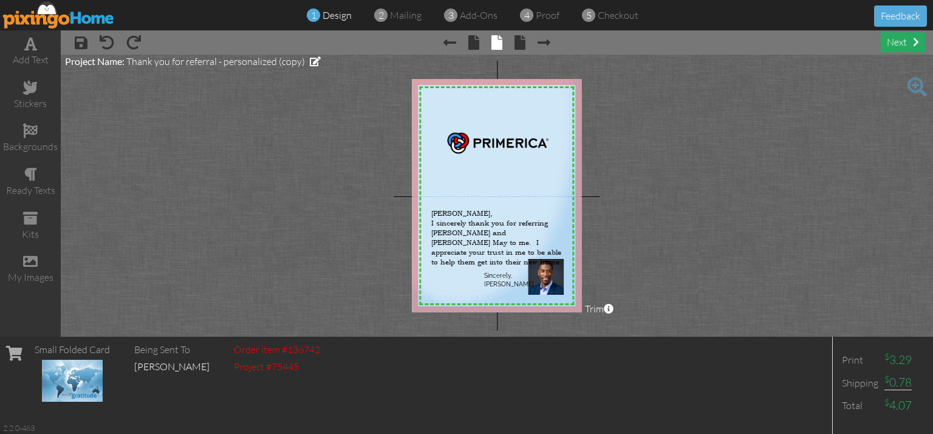
click at [893, 39] on div "next" at bounding box center [903, 42] width 44 height 20
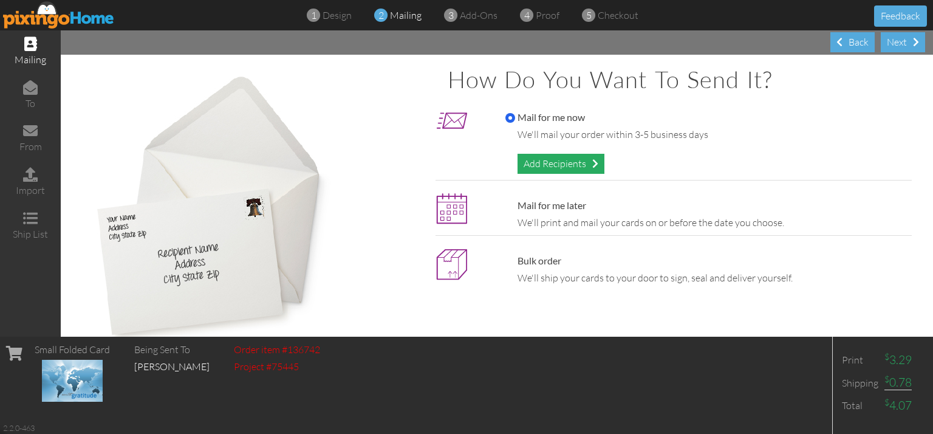
click at [575, 160] on div "Add Recipients" at bounding box center [561, 164] width 87 height 20
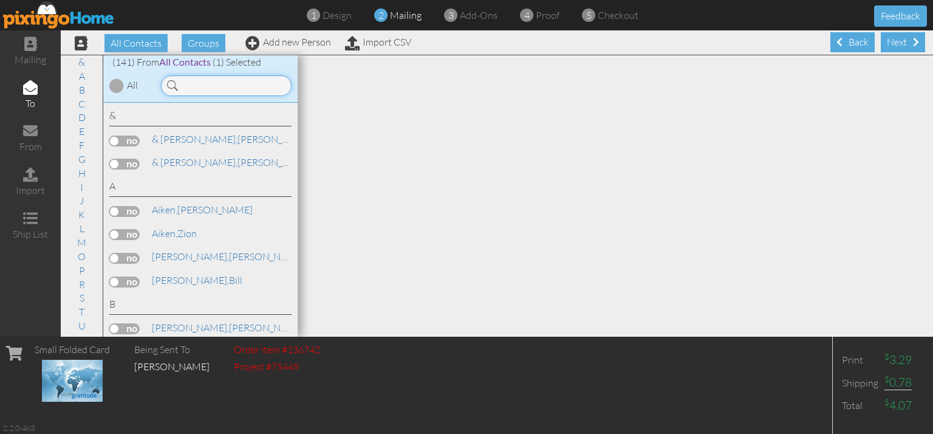
click at [242, 89] on input at bounding box center [226, 85] width 131 height 21
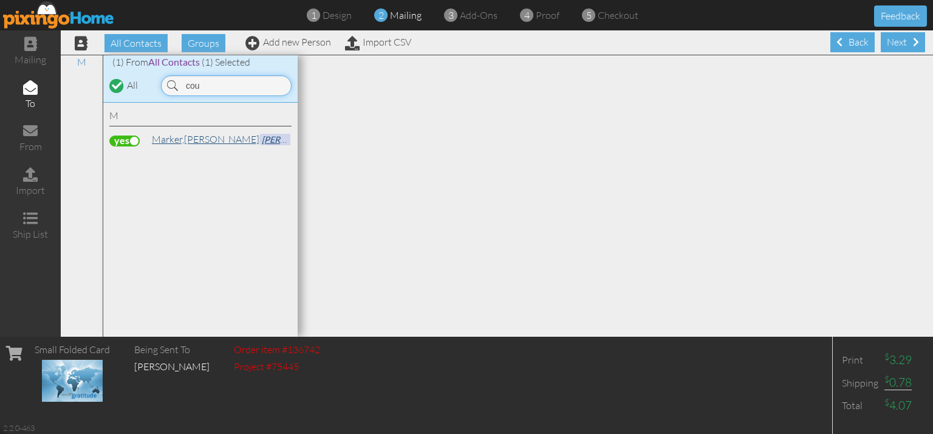
type input "cou"
click at [173, 141] on span "Marker," at bounding box center [168, 139] width 32 height 12
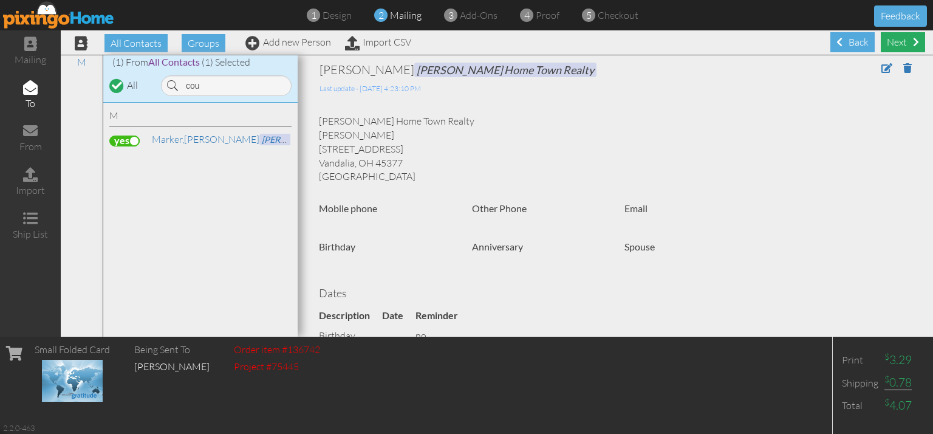
click at [898, 35] on div "Next" at bounding box center [903, 42] width 44 height 20
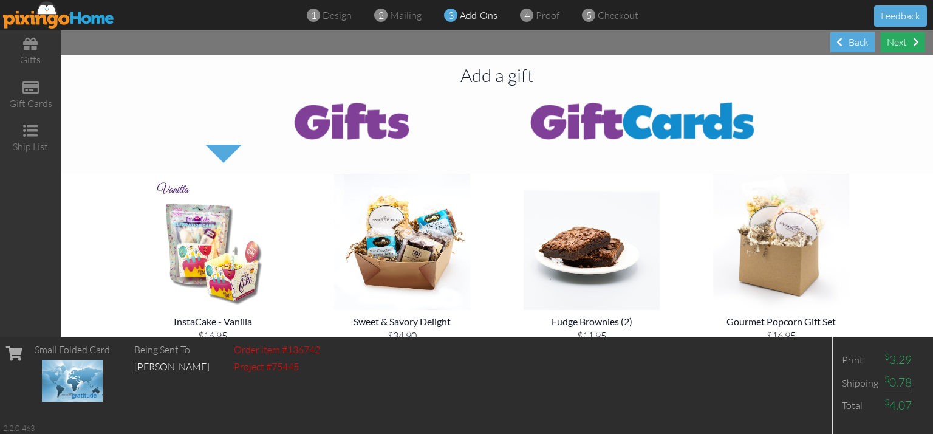
click at [909, 36] on div "Next" at bounding box center [903, 42] width 44 height 20
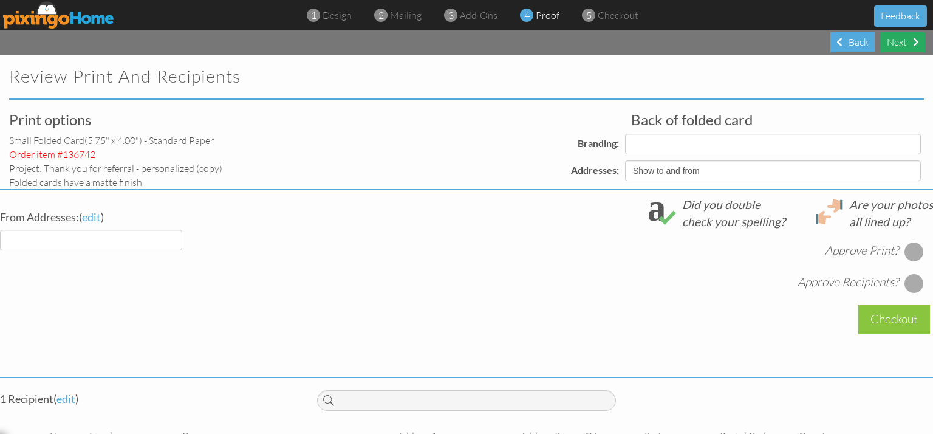
select select "object:813"
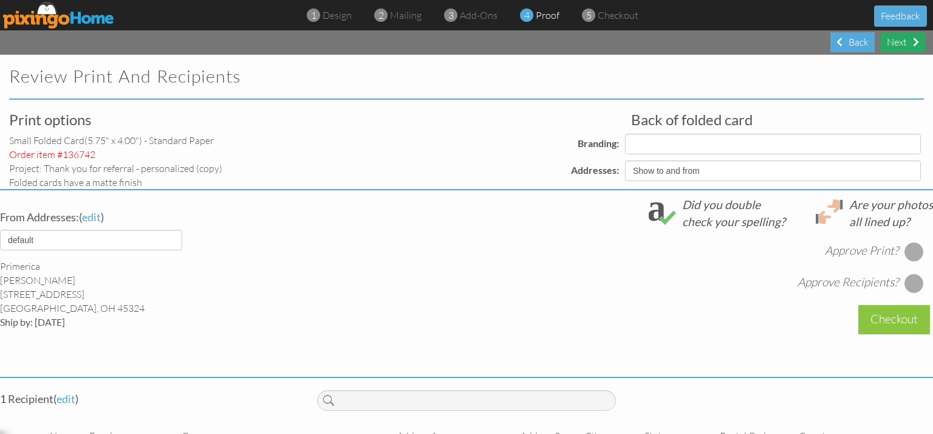
select select "object:816"
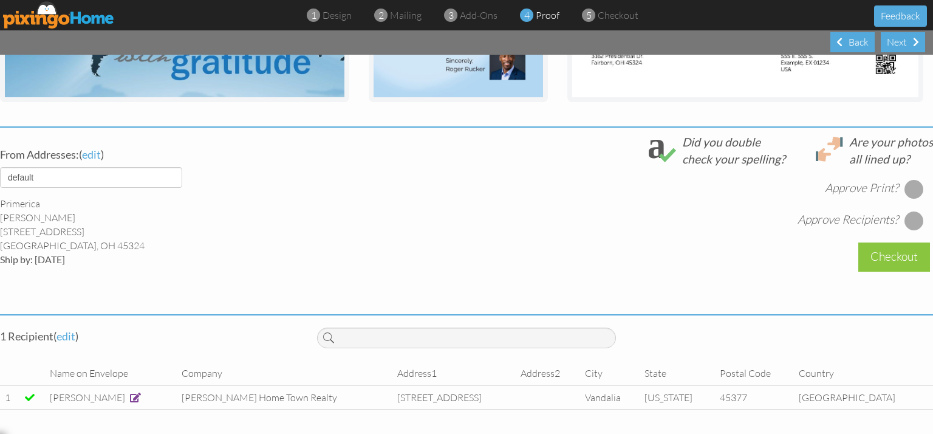
scroll to position [401, 0]
click at [904, 179] on div at bounding box center [913, 188] width 19 height 19
click at [907, 213] on div at bounding box center [913, 220] width 19 height 19
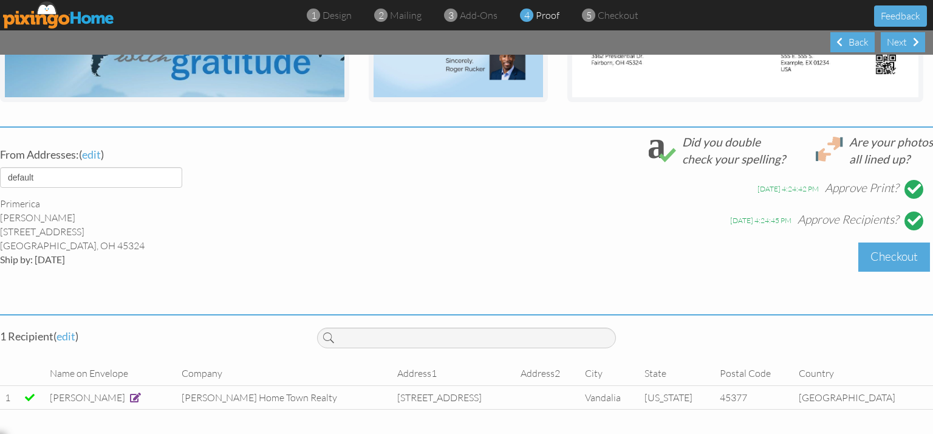
click at [891, 250] on div "Checkout" at bounding box center [894, 256] width 72 height 29
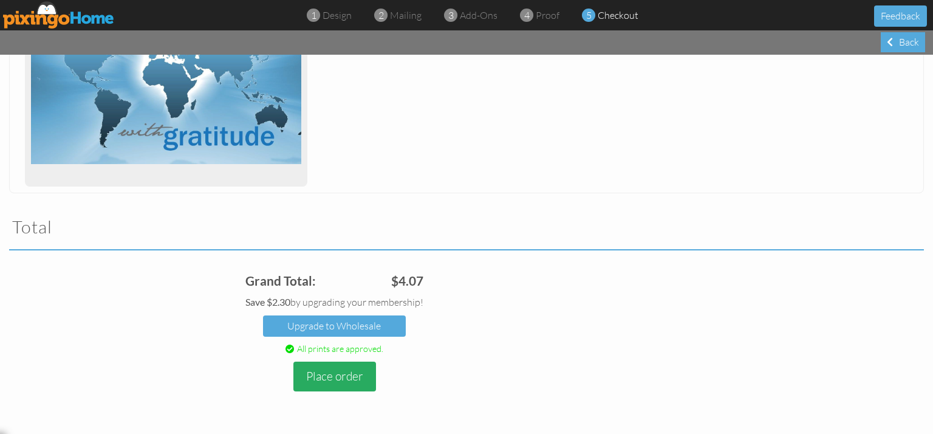
scroll to position [270, 0]
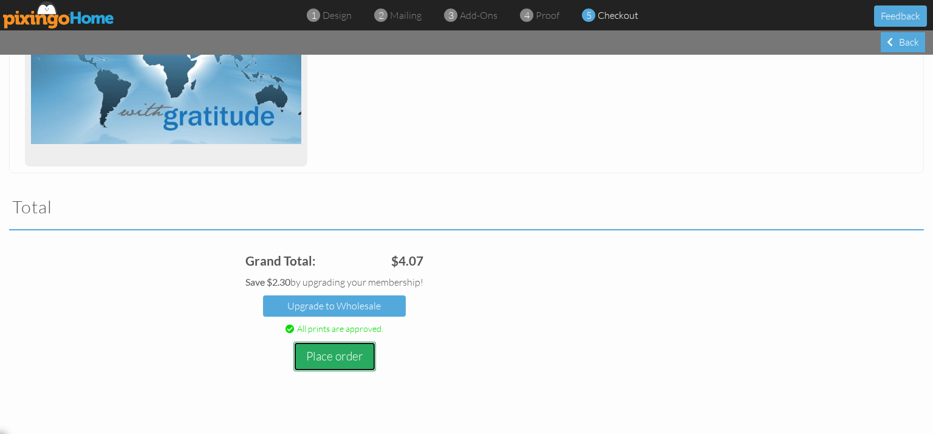
click at [315, 357] on button "Place order" at bounding box center [334, 356] width 83 height 30
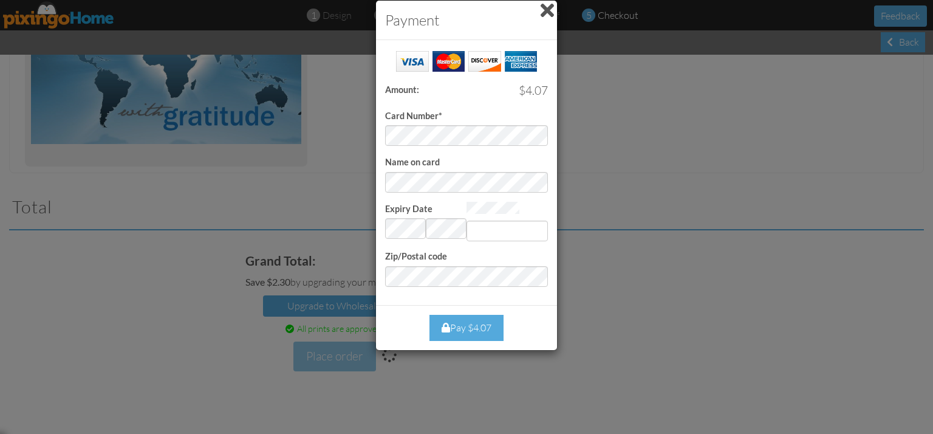
click at [526, 129] on div at bounding box center [532, 134] width 28 height 17
type input "875"
click at [482, 324] on div "Pay $4.07" at bounding box center [466, 328] width 74 height 26
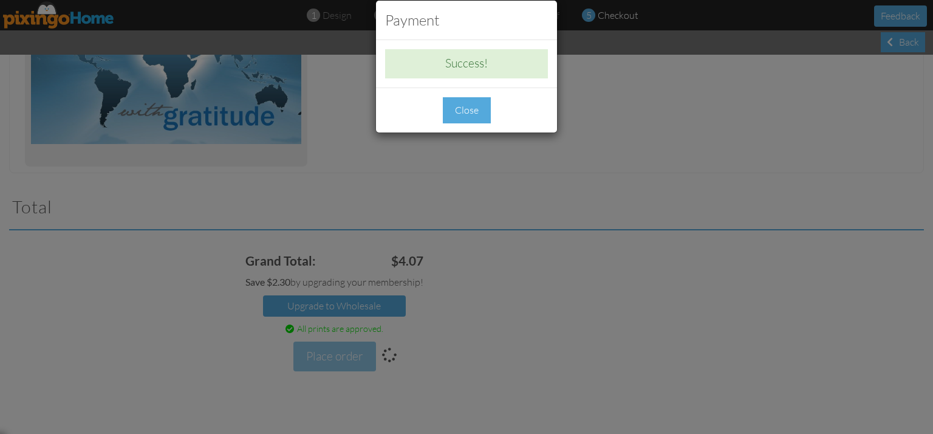
click at [477, 112] on div "Close" at bounding box center [467, 110] width 48 height 26
